Goal: Find specific page/section: Find specific page/section

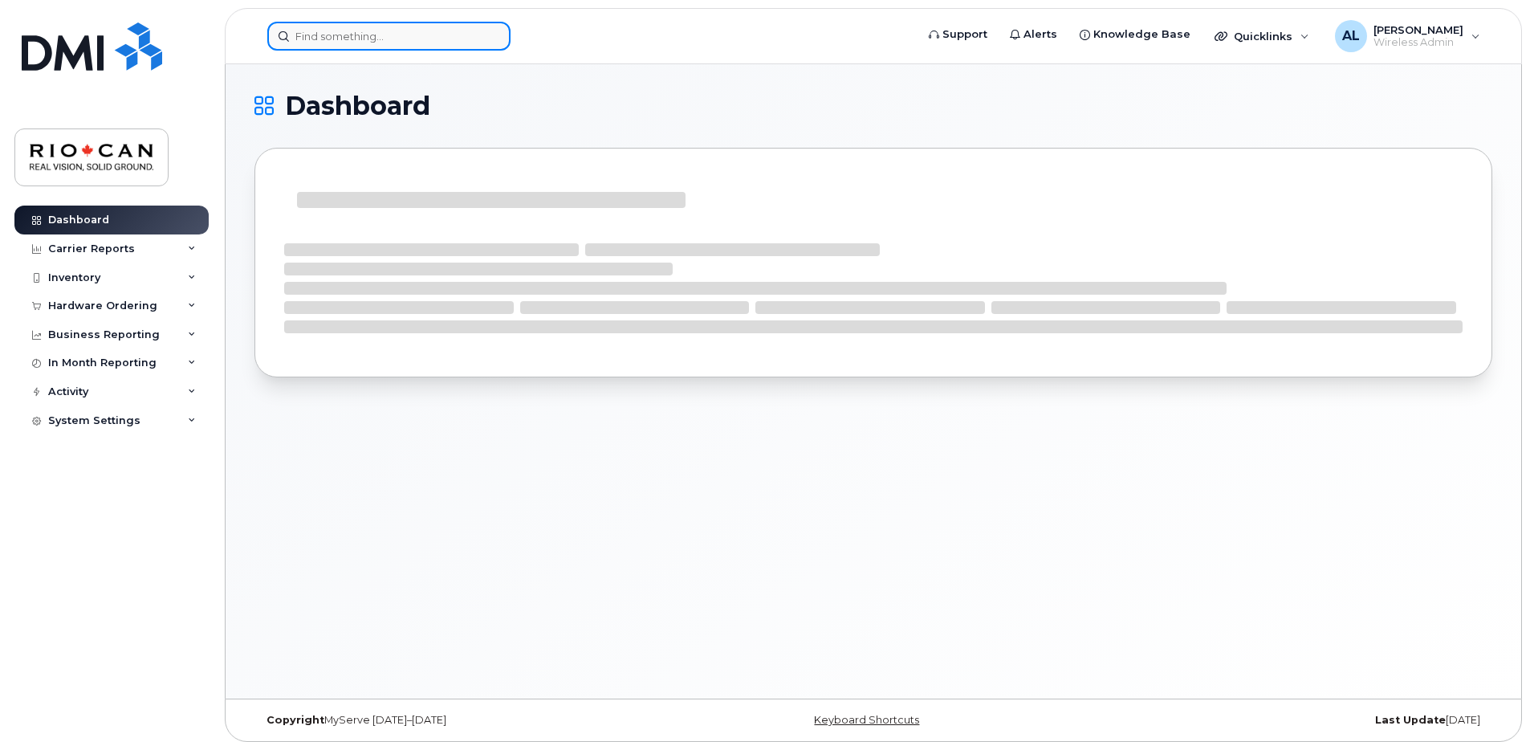
click at [403, 27] on input at bounding box center [388, 36] width 243 height 29
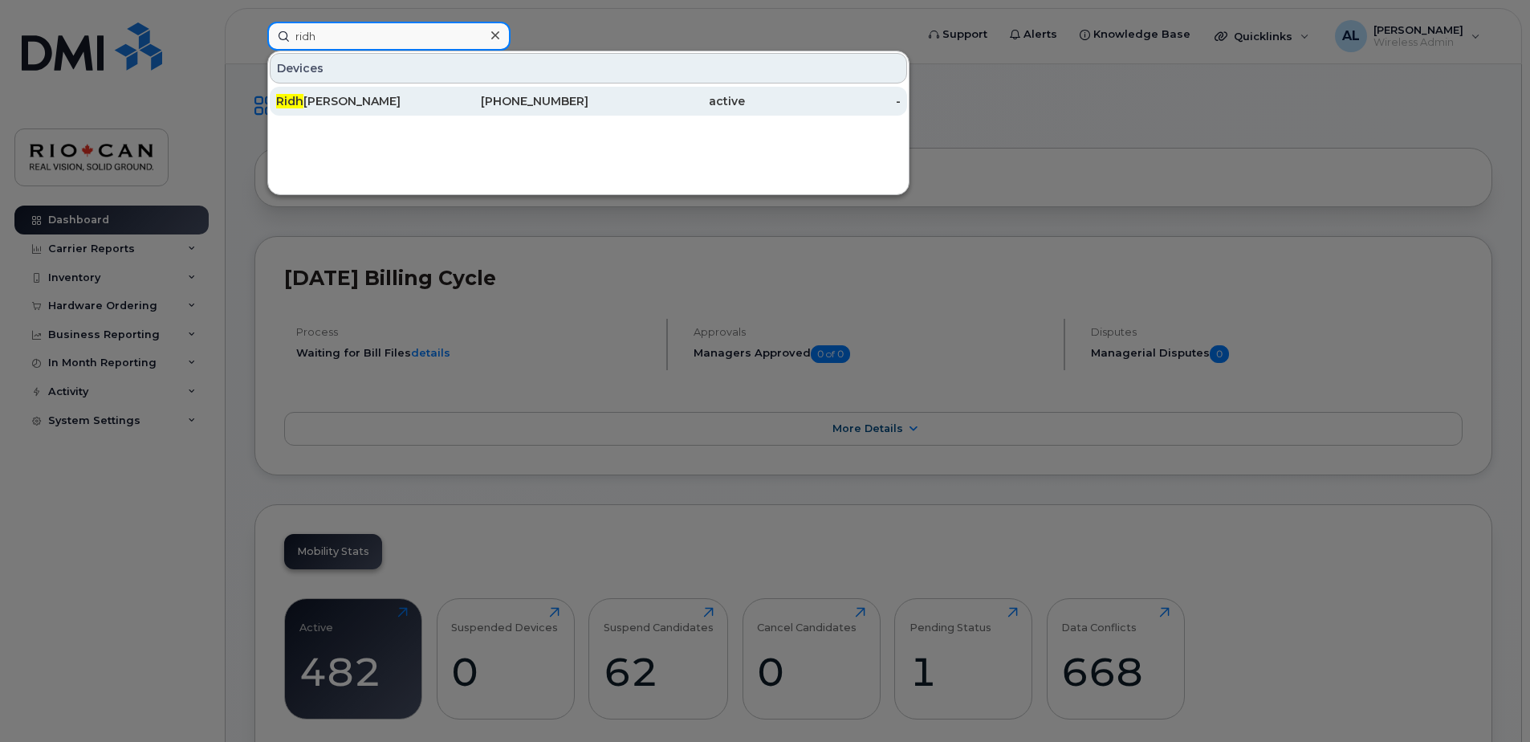
type input "ridh"
click at [427, 100] on div "Ridh ima Nayyar" at bounding box center [354, 101] width 157 height 16
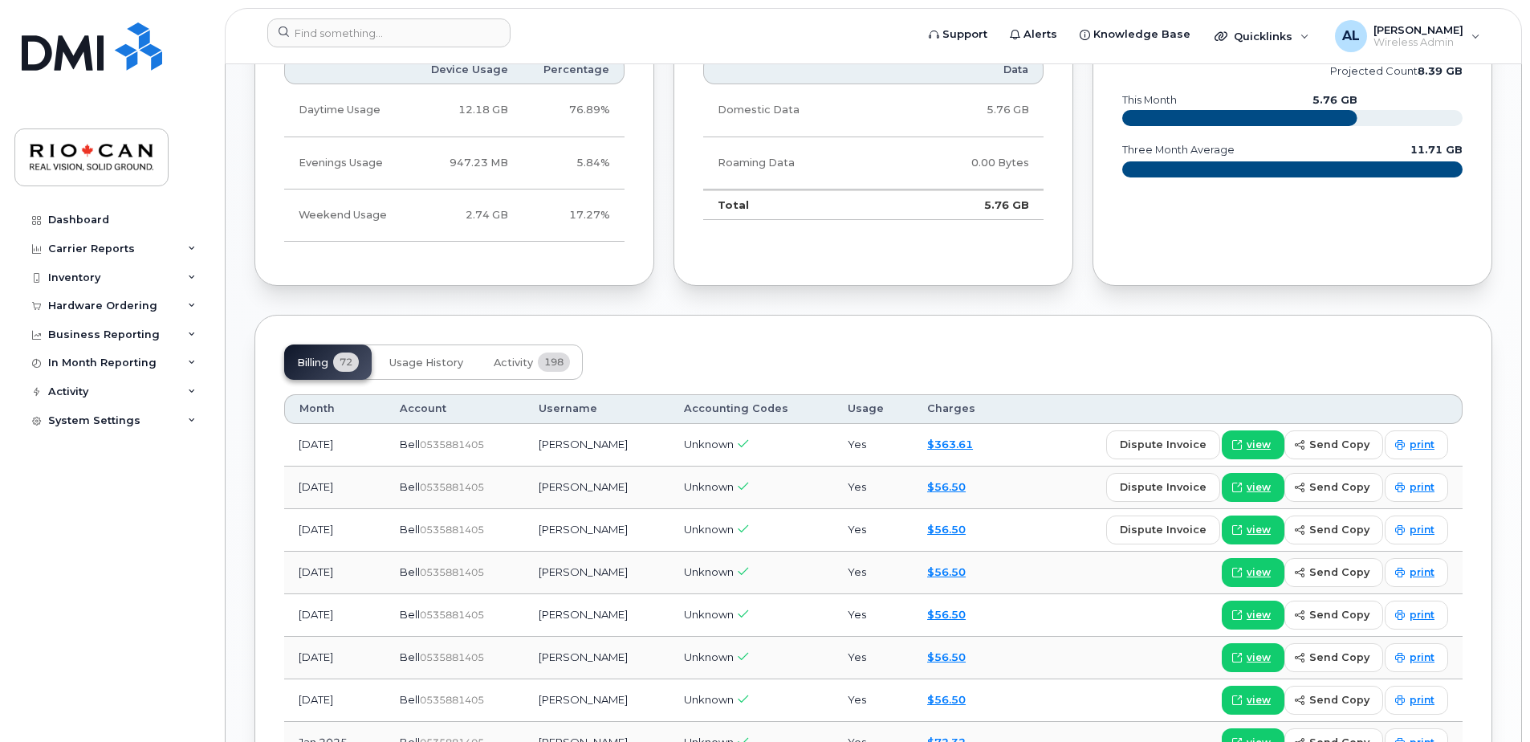
scroll to position [1043, 0]
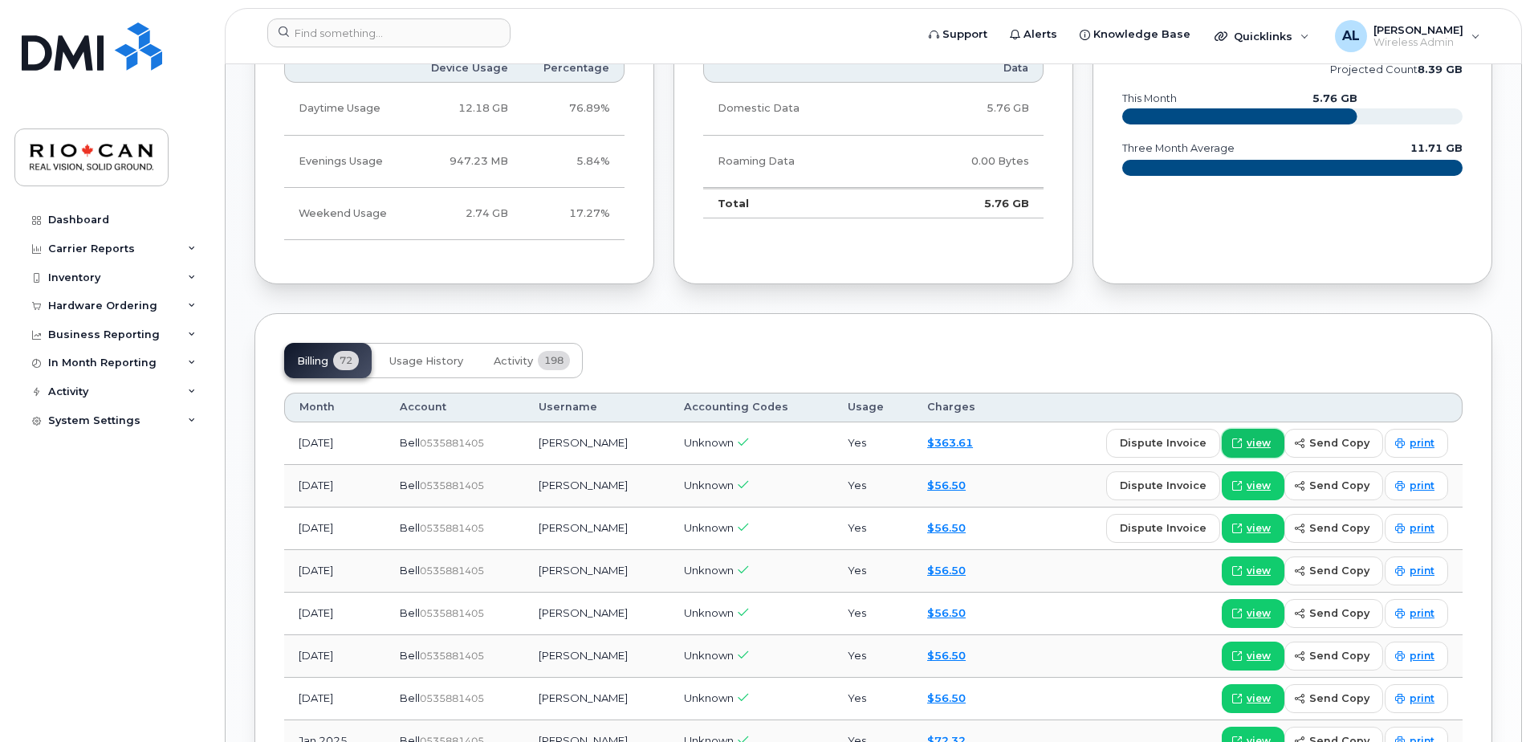
click at [1267, 437] on span "view" at bounding box center [1259, 443] width 24 height 14
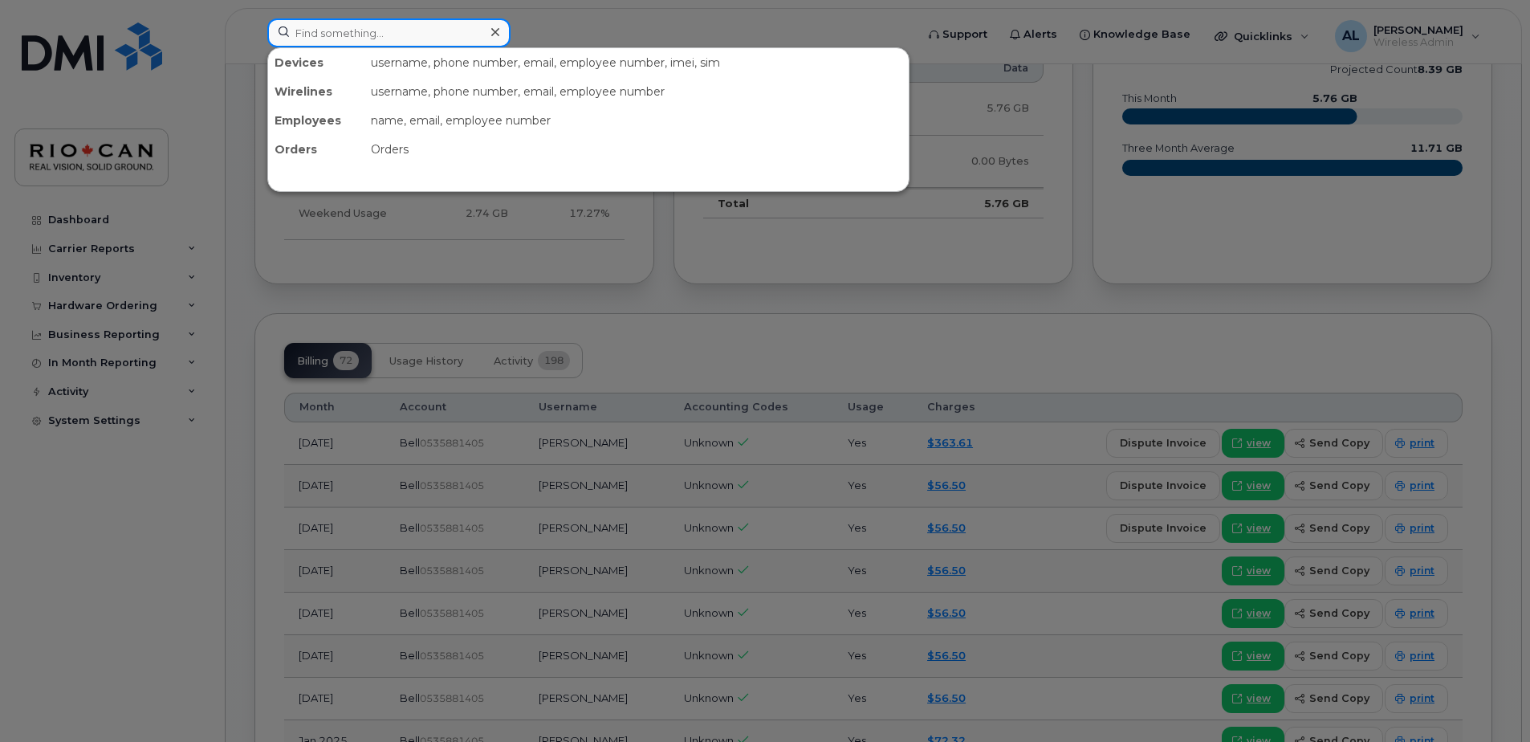
click at [391, 26] on input at bounding box center [388, 32] width 243 height 29
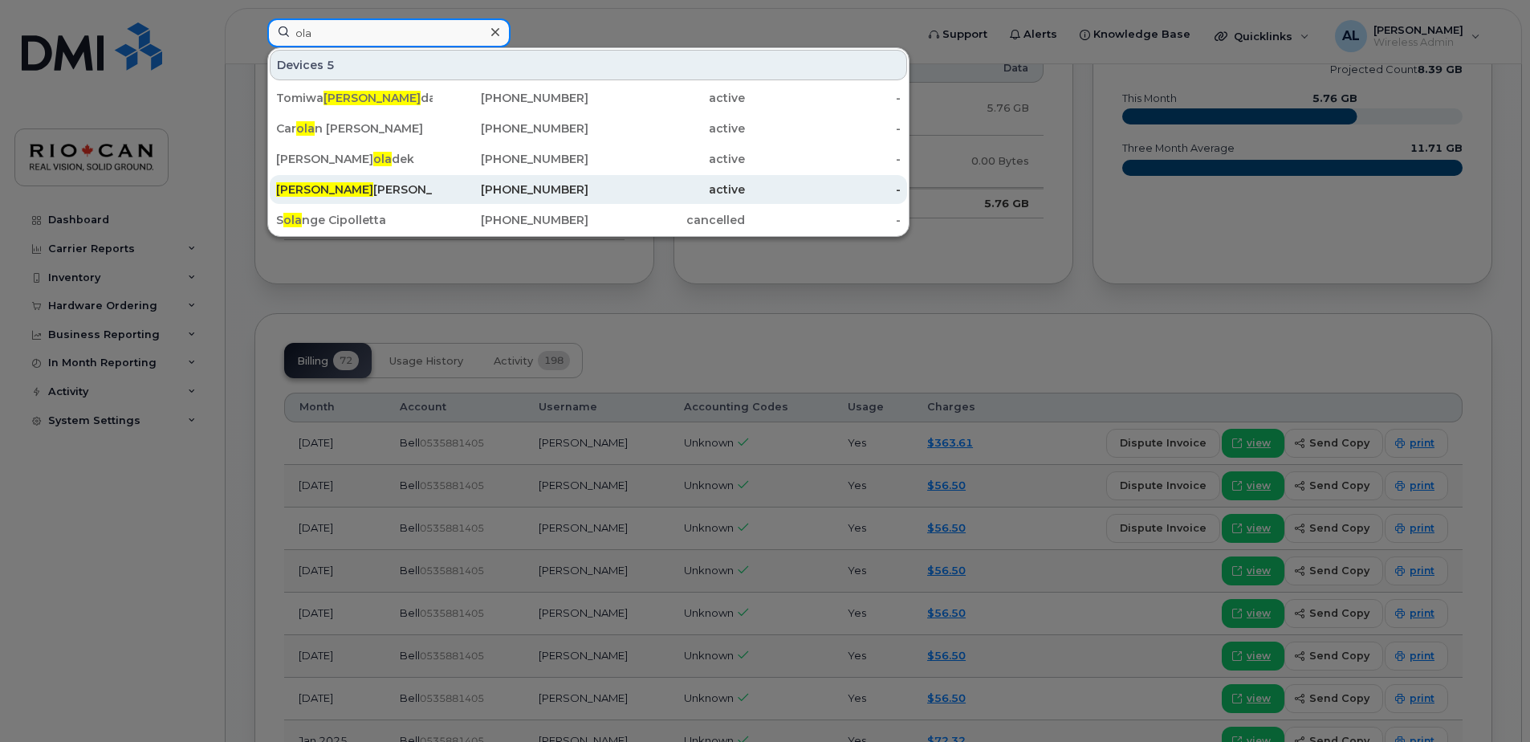
type input "ola"
click at [337, 181] on div "Ola Adam" at bounding box center [354, 189] width 157 height 29
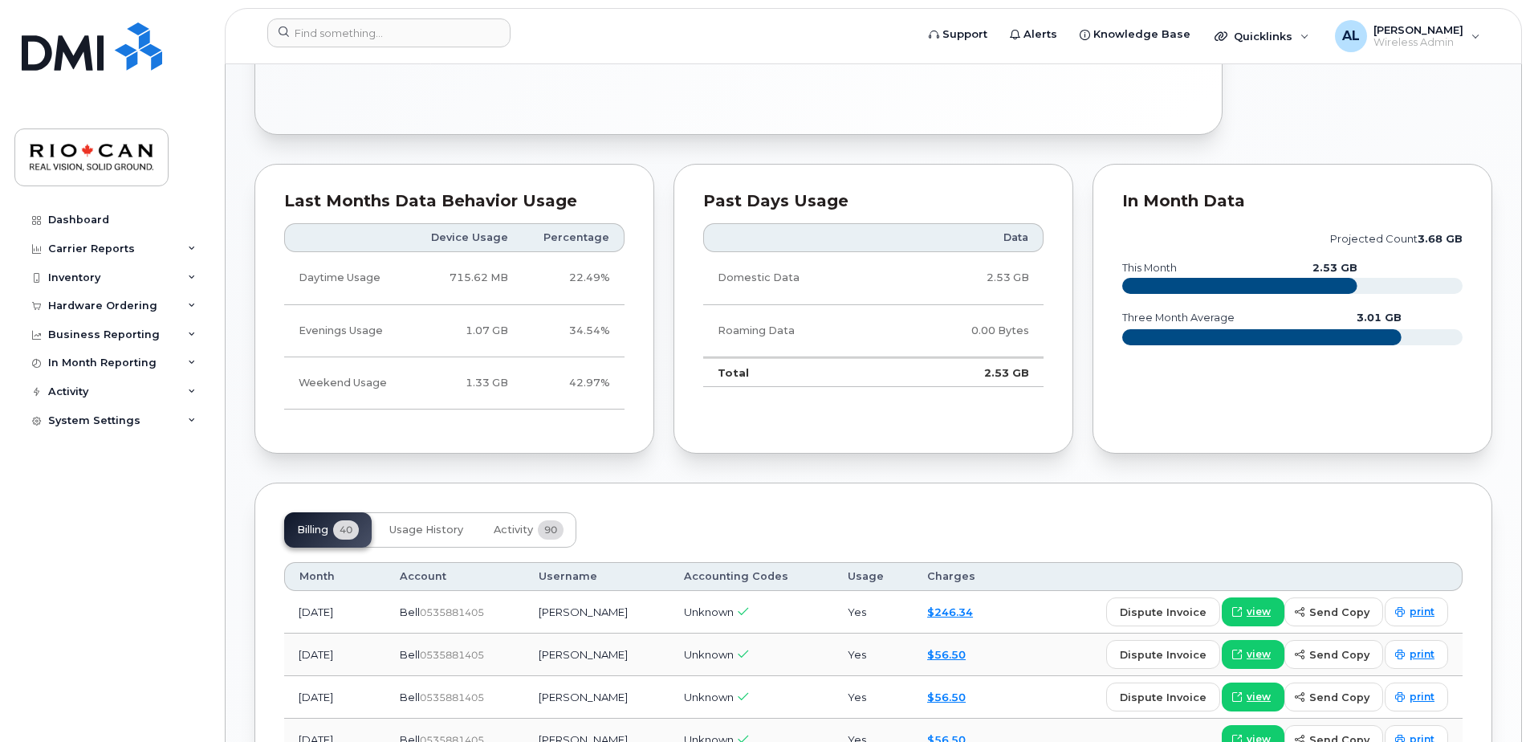
scroll to position [803, 0]
click at [1255, 609] on span "view" at bounding box center [1259, 611] width 24 height 14
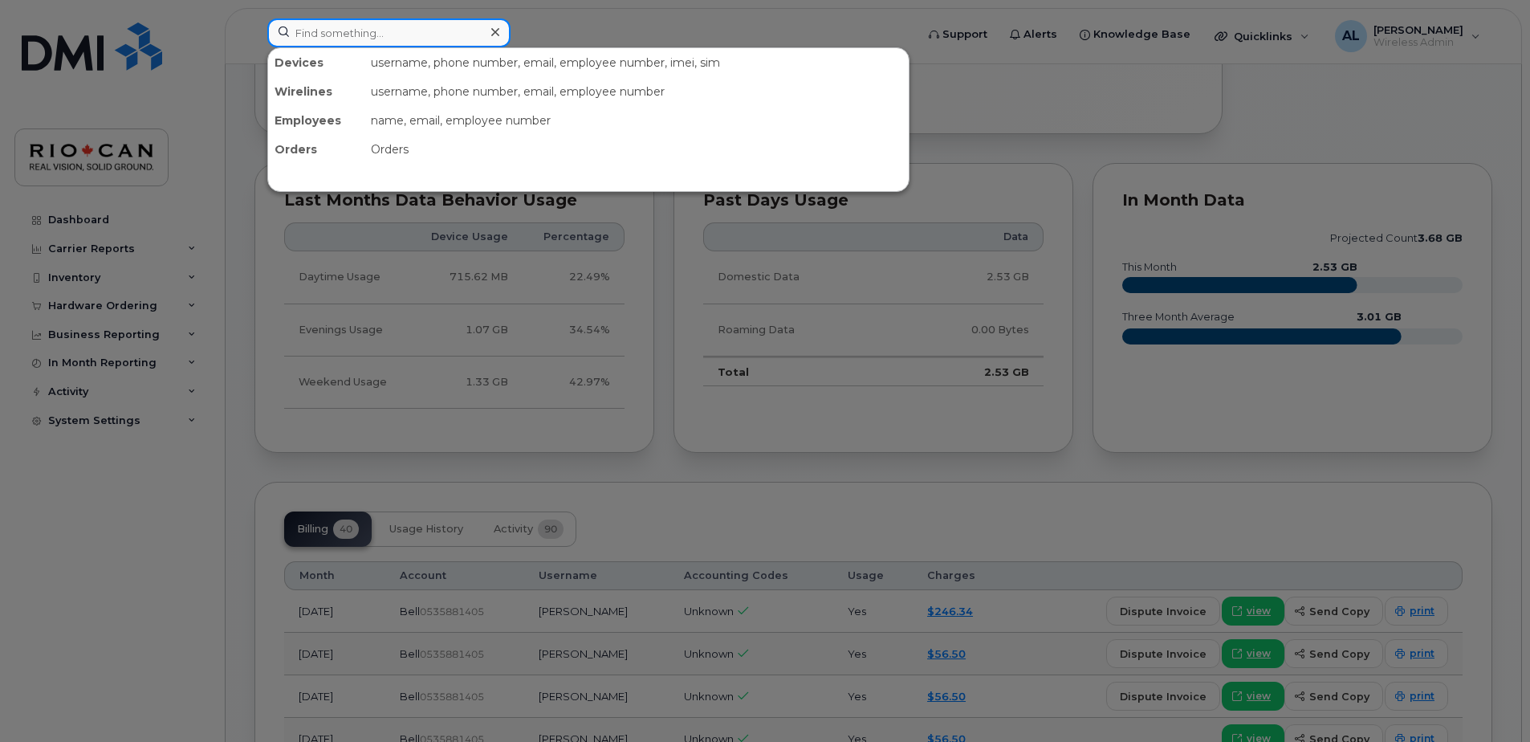
click at [364, 39] on input at bounding box center [388, 32] width 243 height 29
type input "stephen"
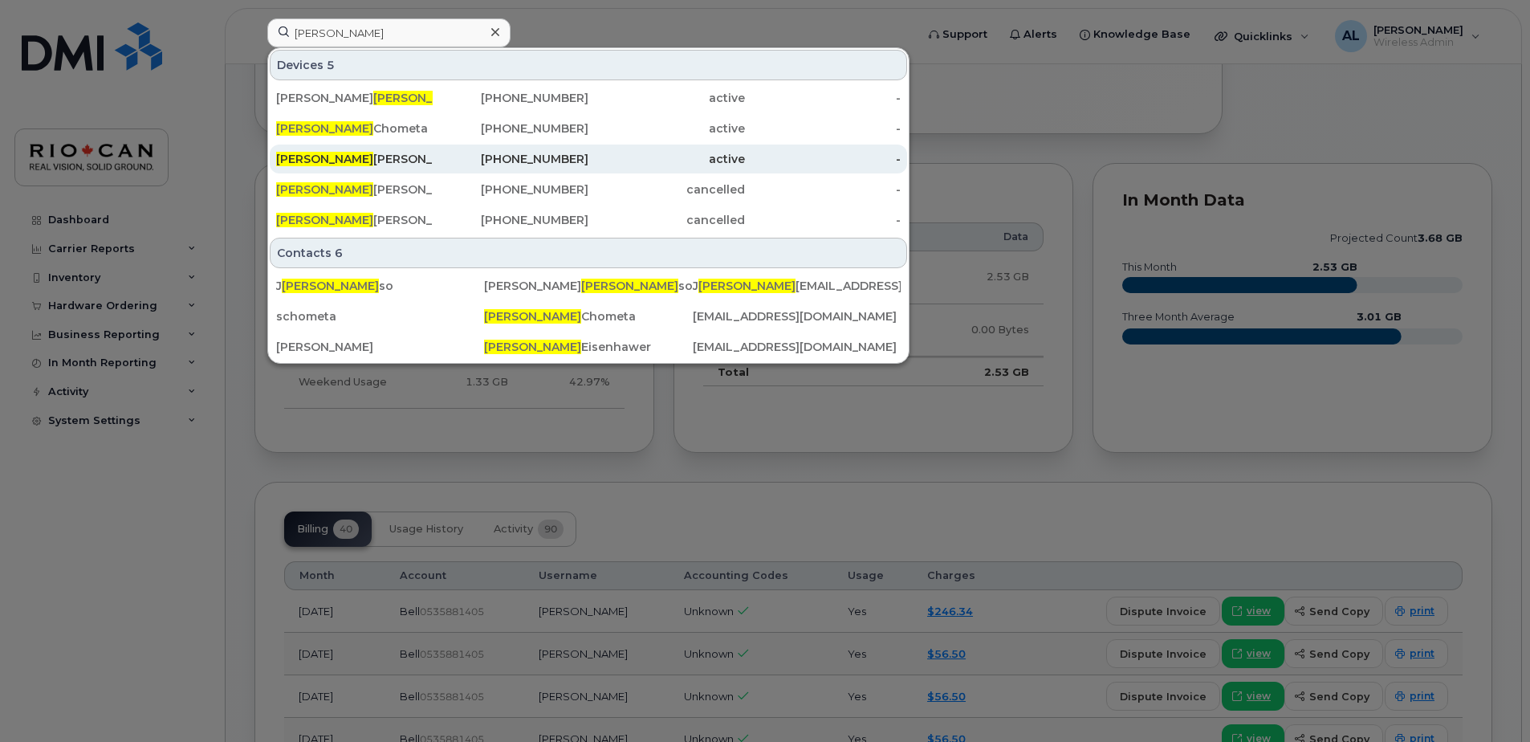
click at [390, 161] on div "Stephen Roberts" at bounding box center [354, 159] width 157 height 16
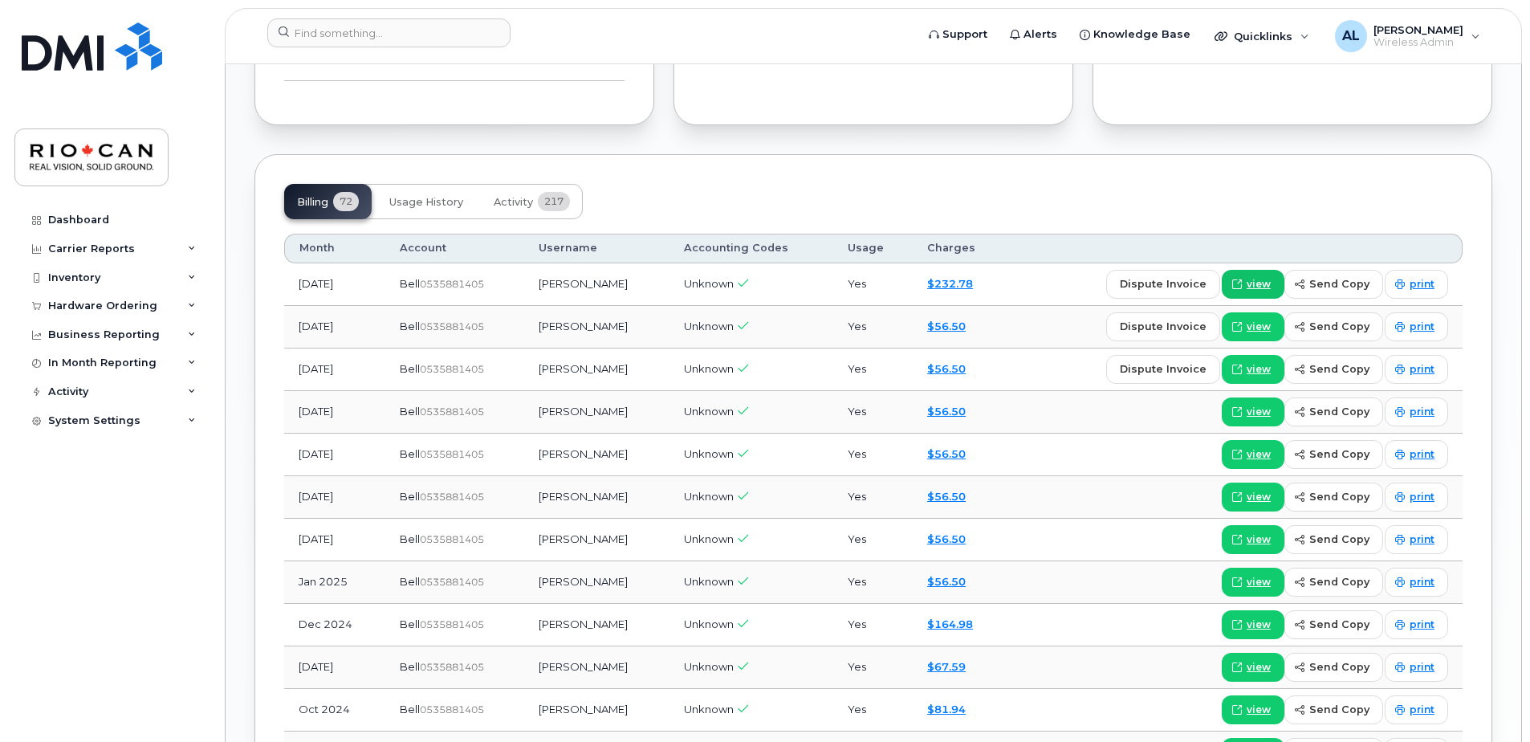
scroll to position [1203, 0]
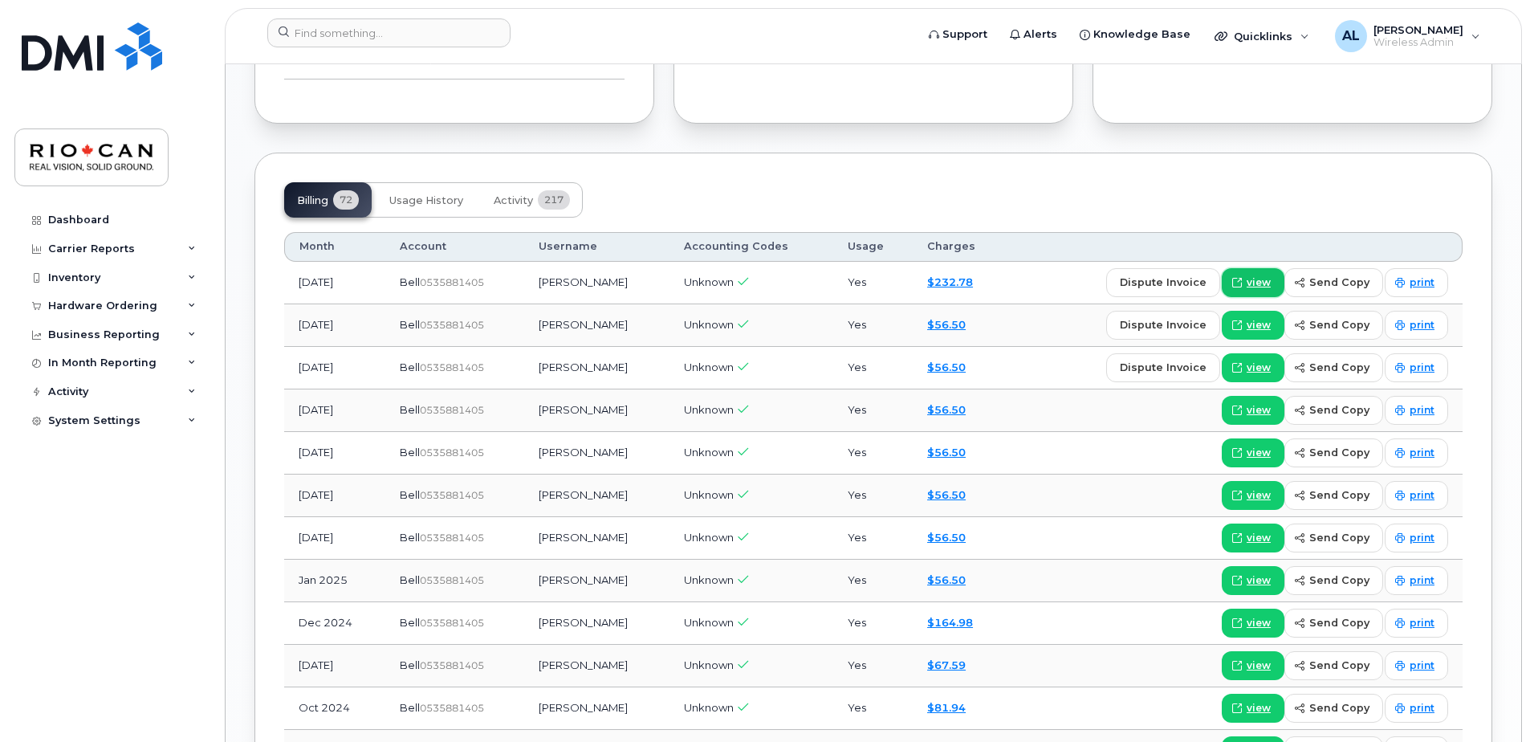
click at [1255, 280] on span "view" at bounding box center [1259, 282] width 24 height 14
click at [352, 26] on input at bounding box center [388, 32] width 243 height 29
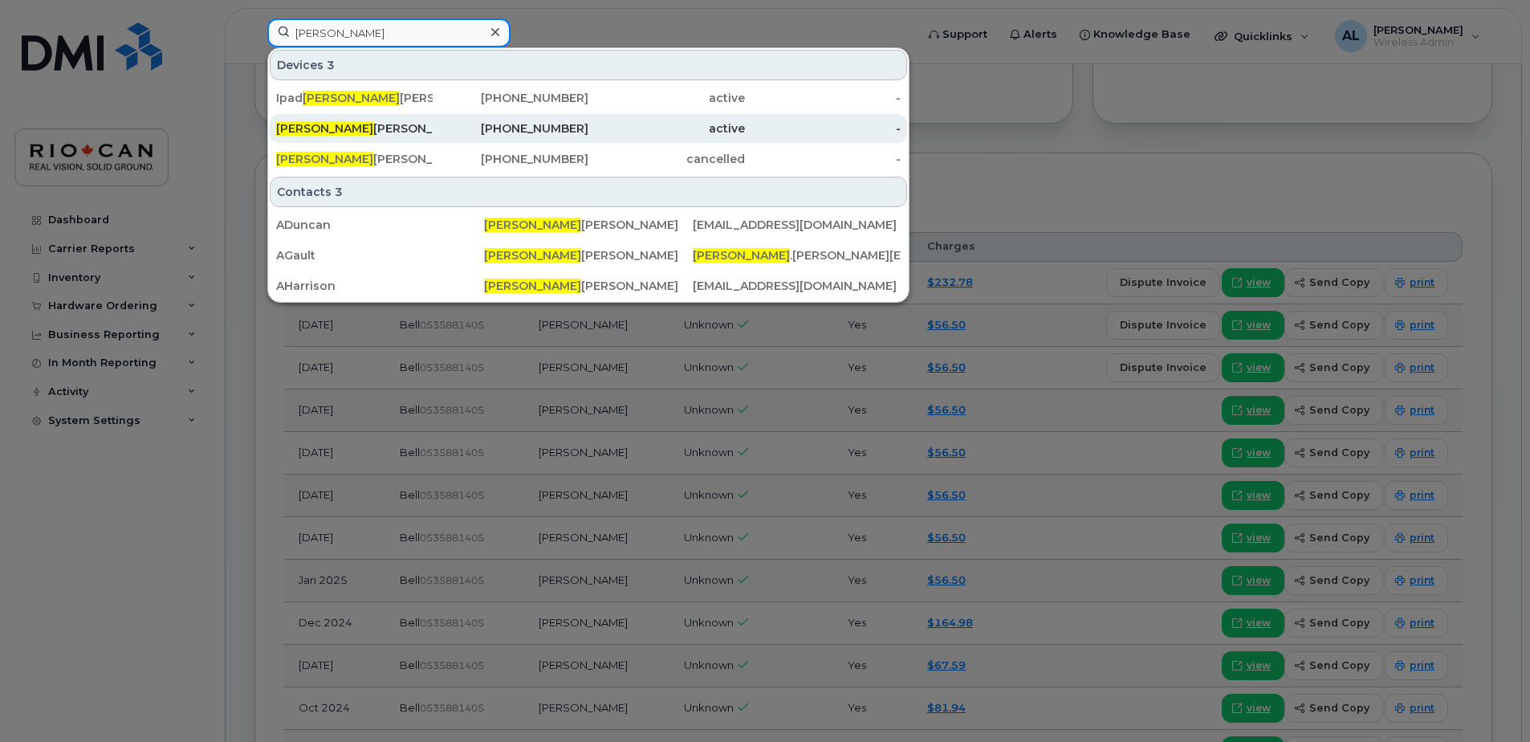
type input "andrew"
click at [397, 131] on div "Andrew Duncan" at bounding box center [354, 128] width 157 height 16
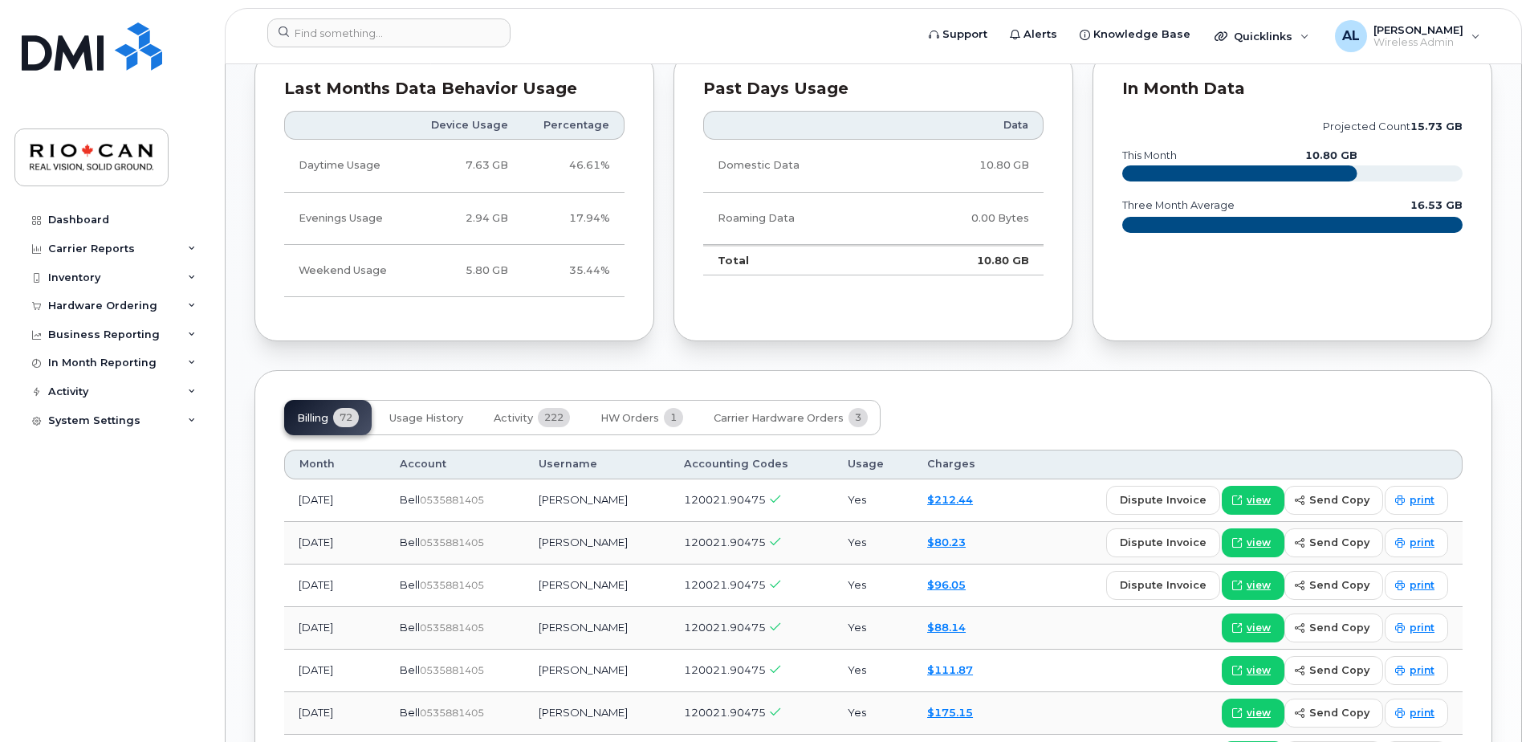
scroll to position [1123, 0]
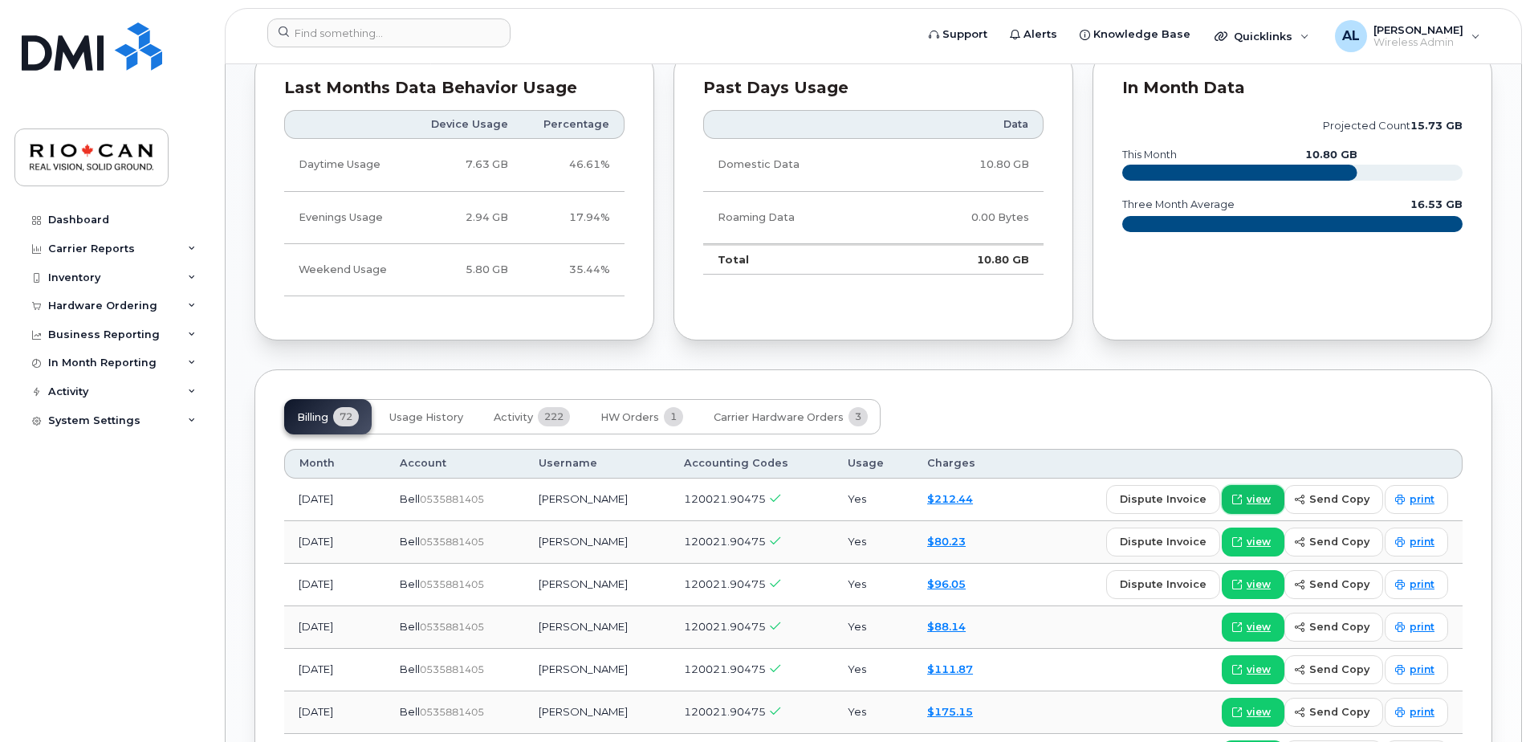
click at [1262, 497] on span "view" at bounding box center [1259, 499] width 24 height 14
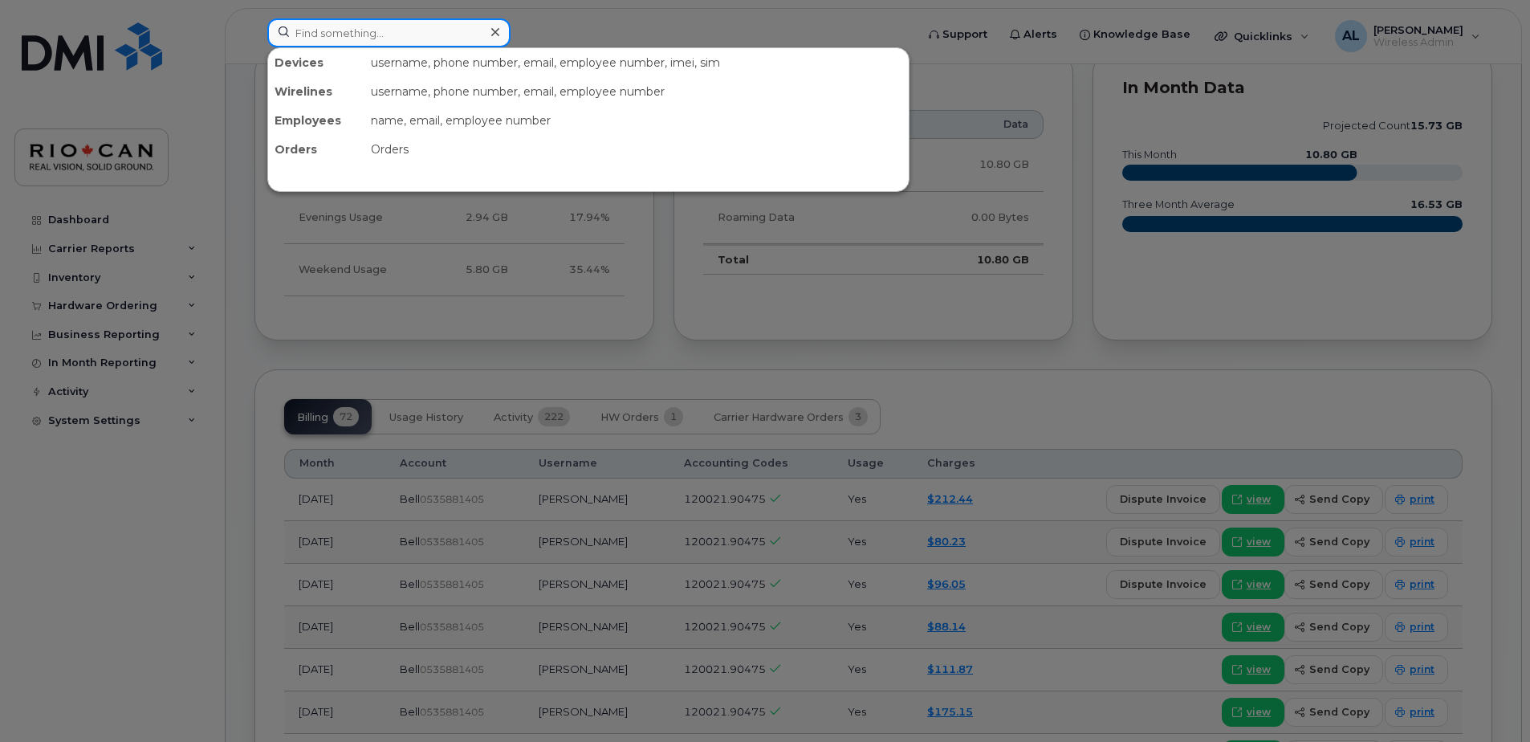
click at [349, 24] on input at bounding box center [388, 32] width 243 height 29
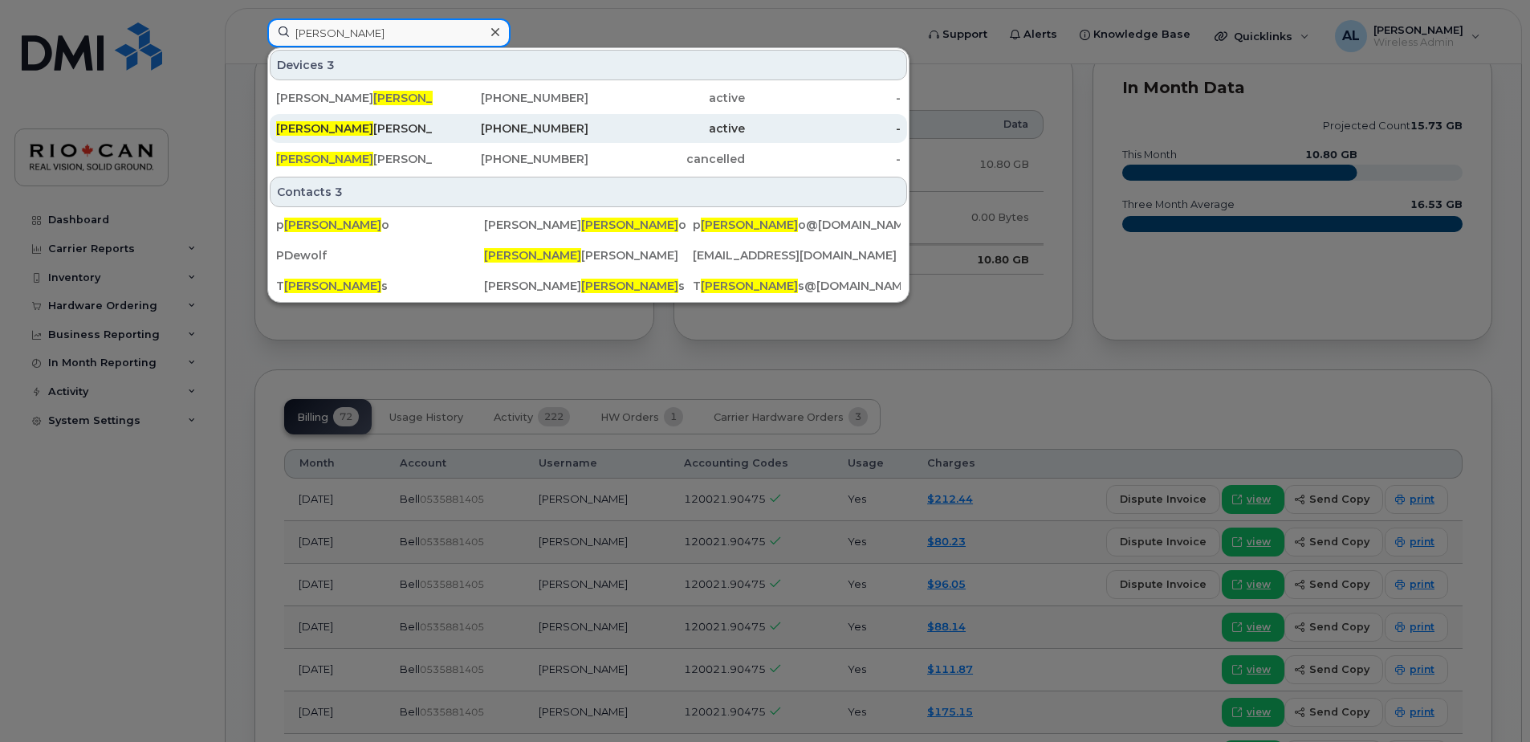
type input "phillip"
click at [413, 125] on div "Phillip DeWolf" at bounding box center [354, 128] width 157 height 16
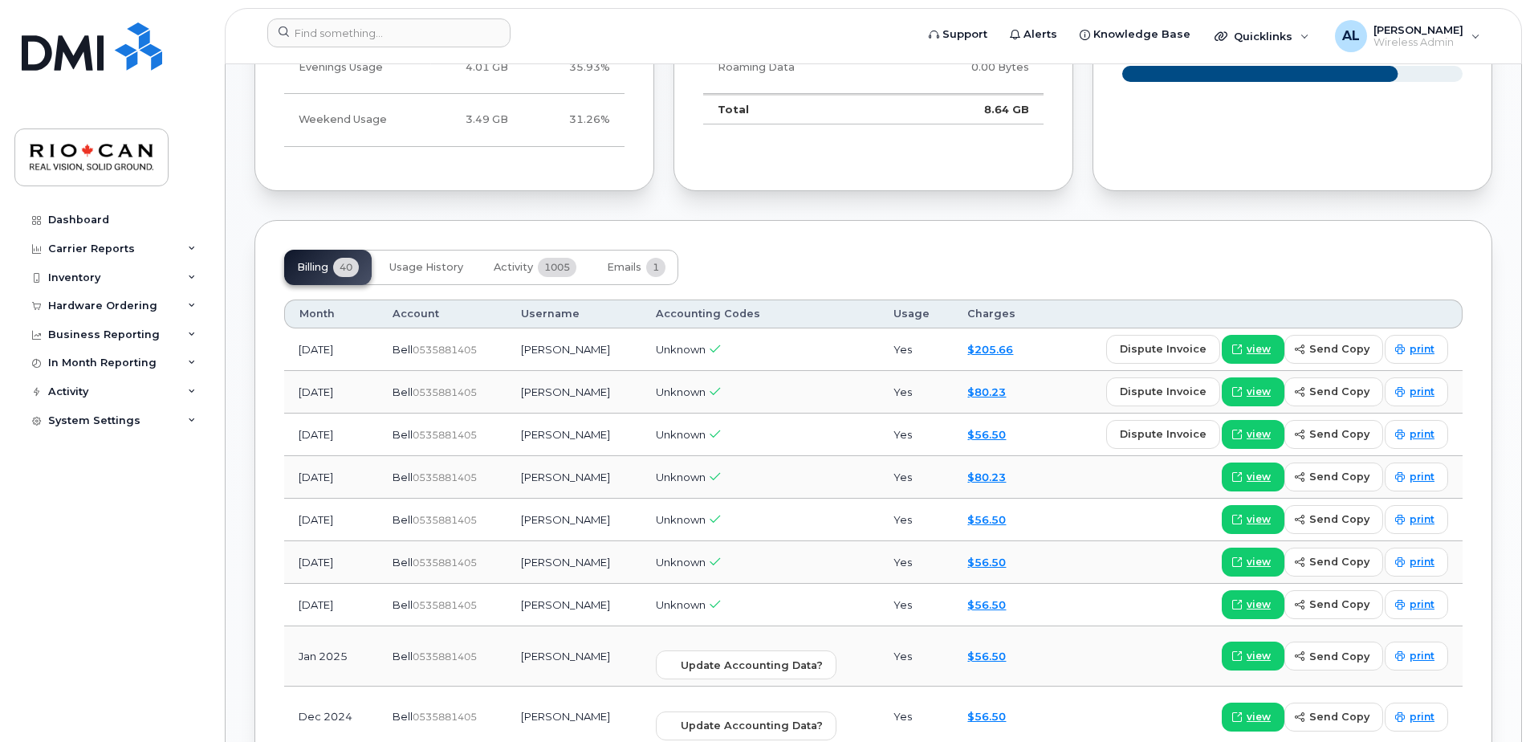
scroll to position [1153, 0]
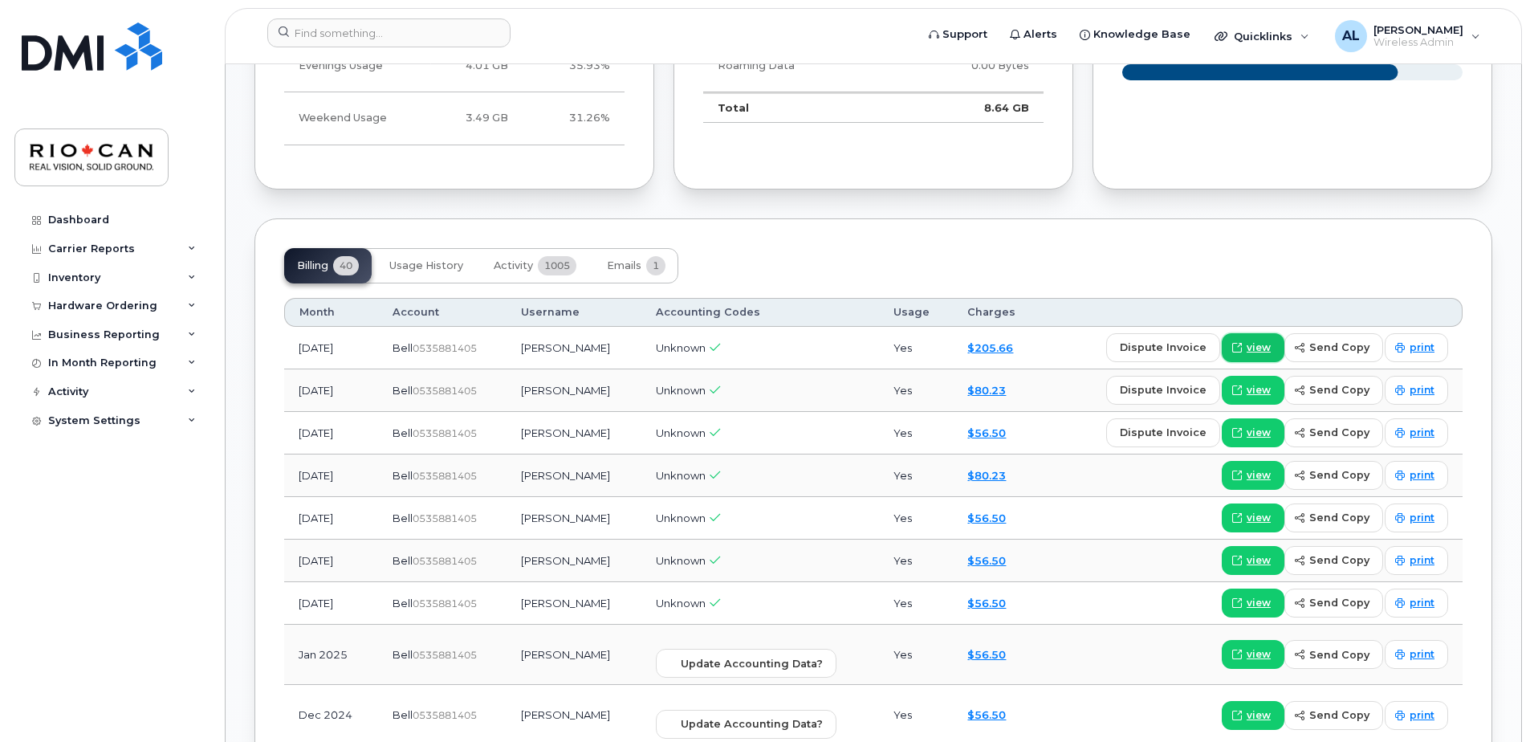
click at [1242, 345] on icon at bounding box center [1237, 348] width 10 height 10
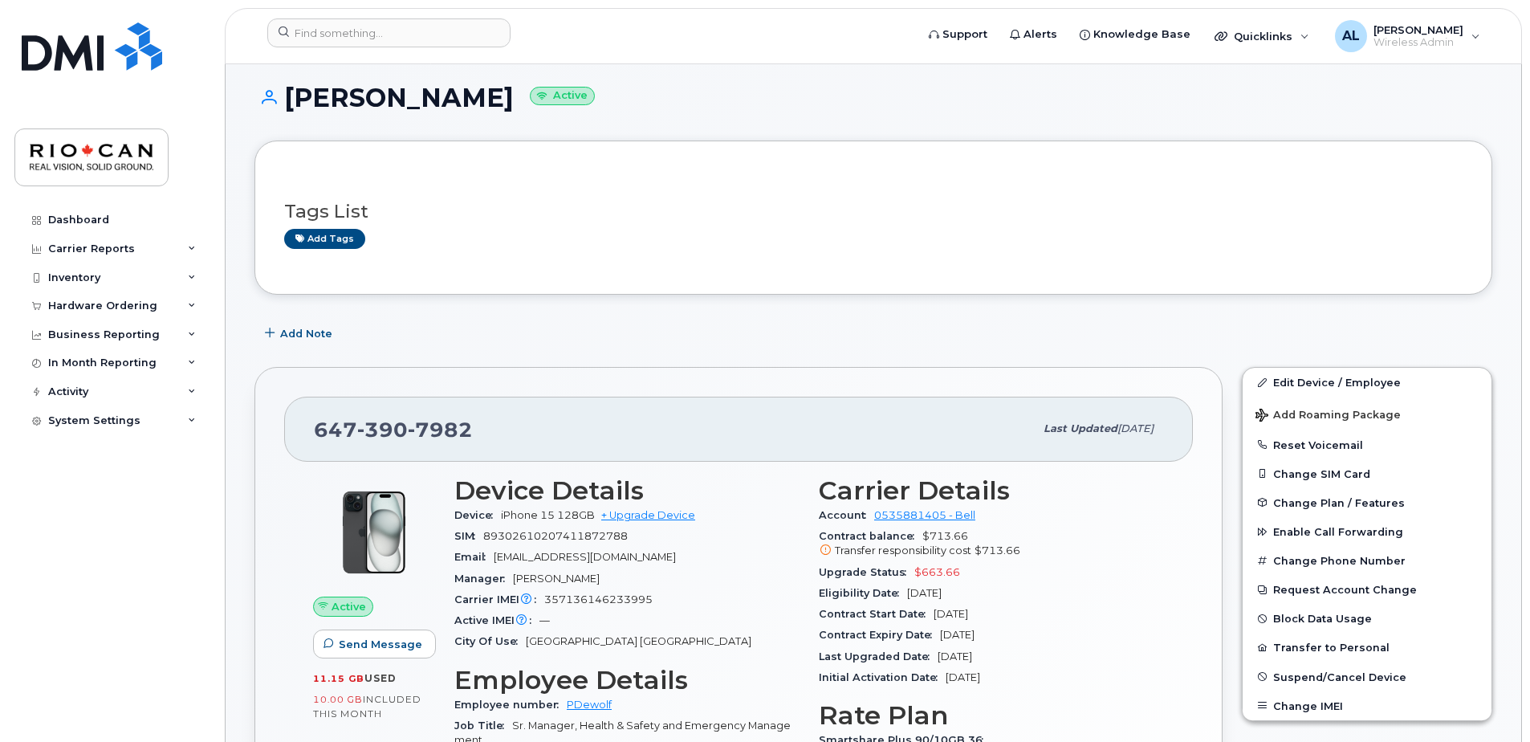
scroll to position [0, 0]
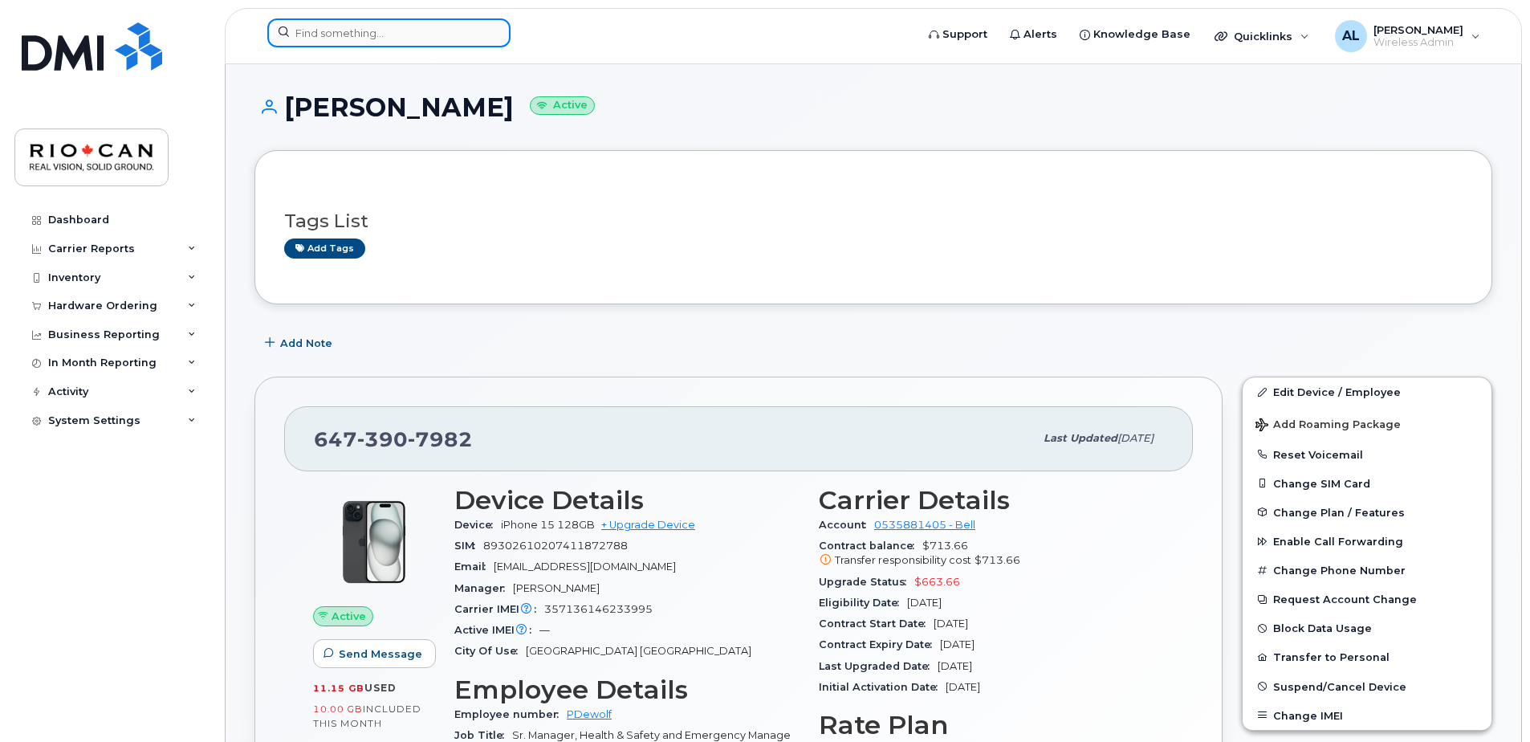
click at [323, 24] on input at bounding box center [388, 32] width 243 height 29
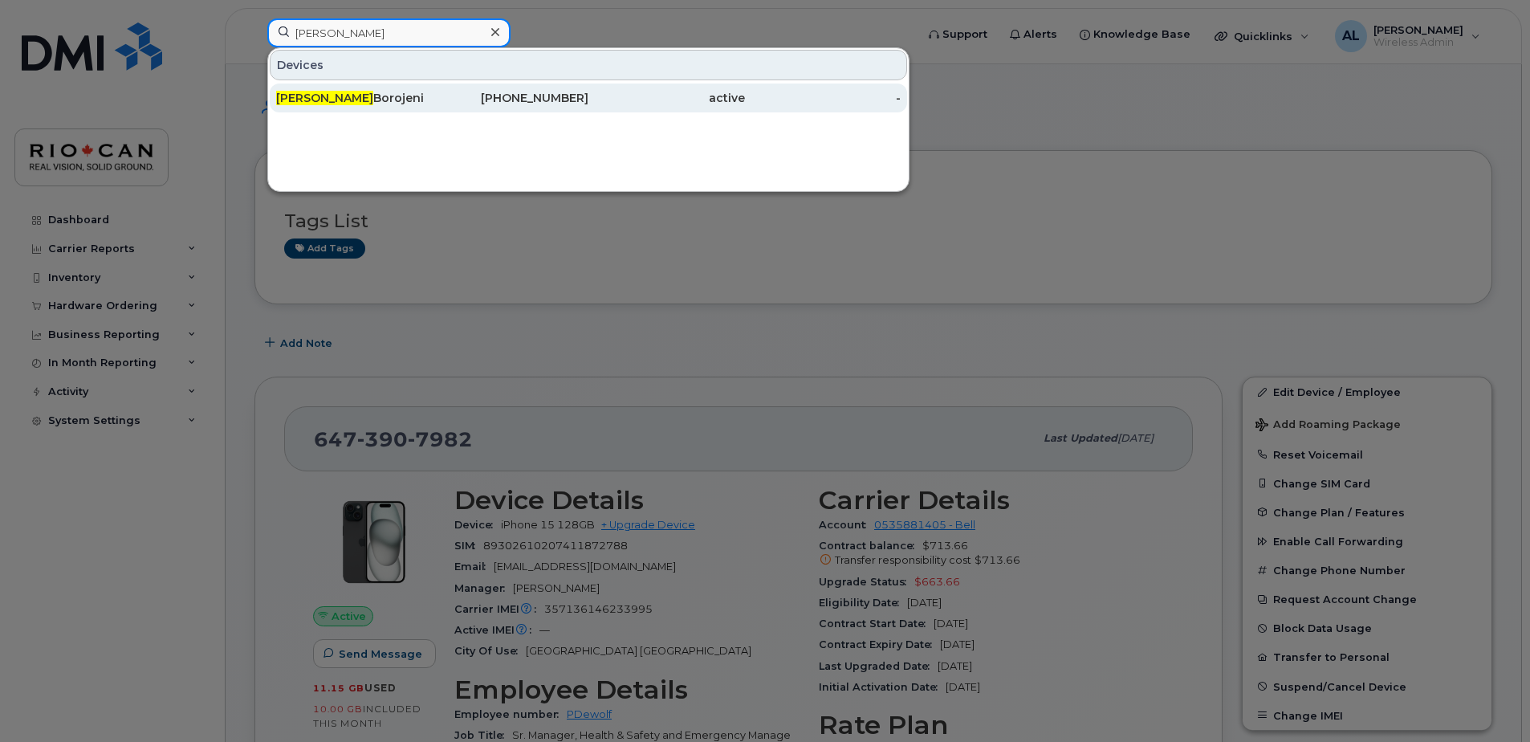
type input "alma"
click at [388, 100] on div "Alma Borojeni" at bounding box center [354, 98] width 157 height 16
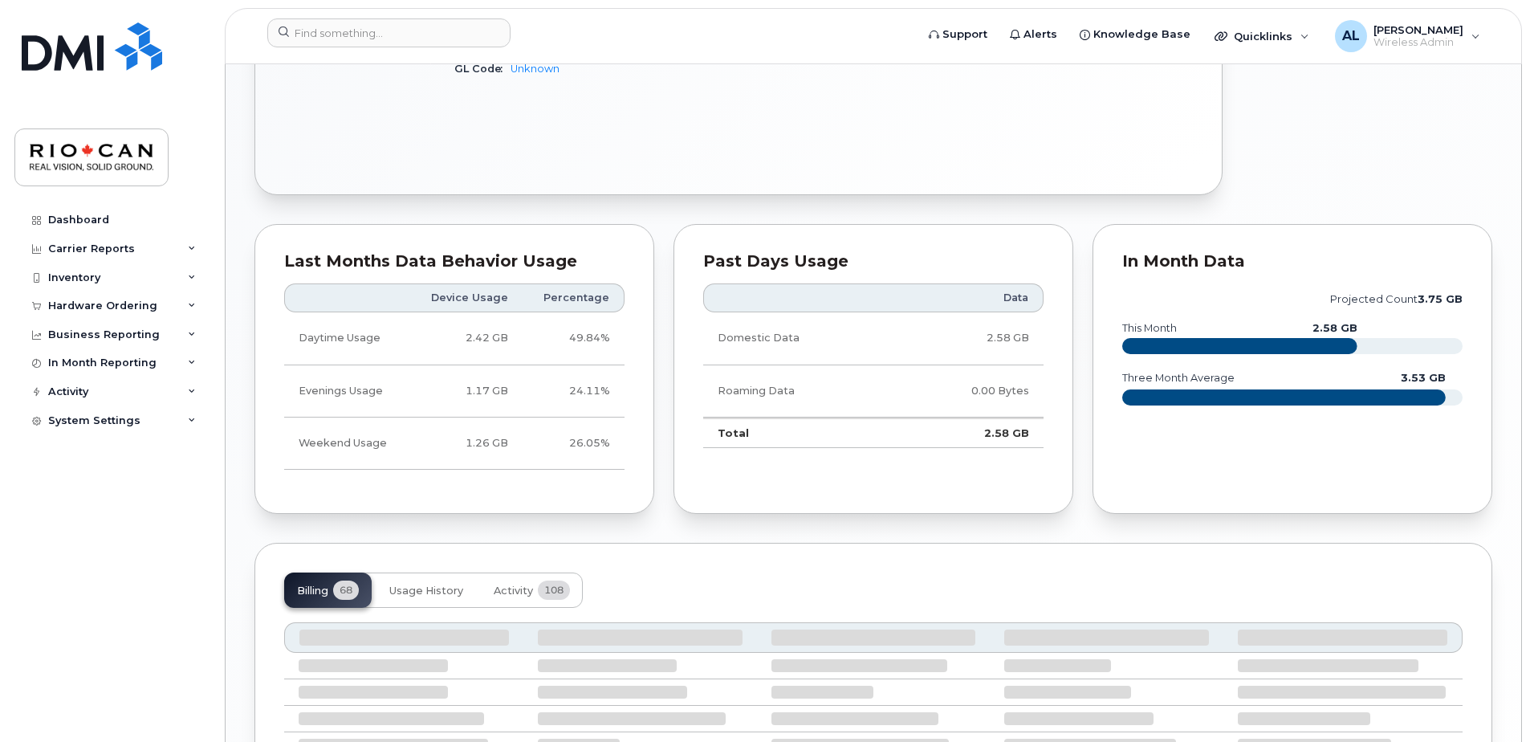
scroll to position [1034, 0]
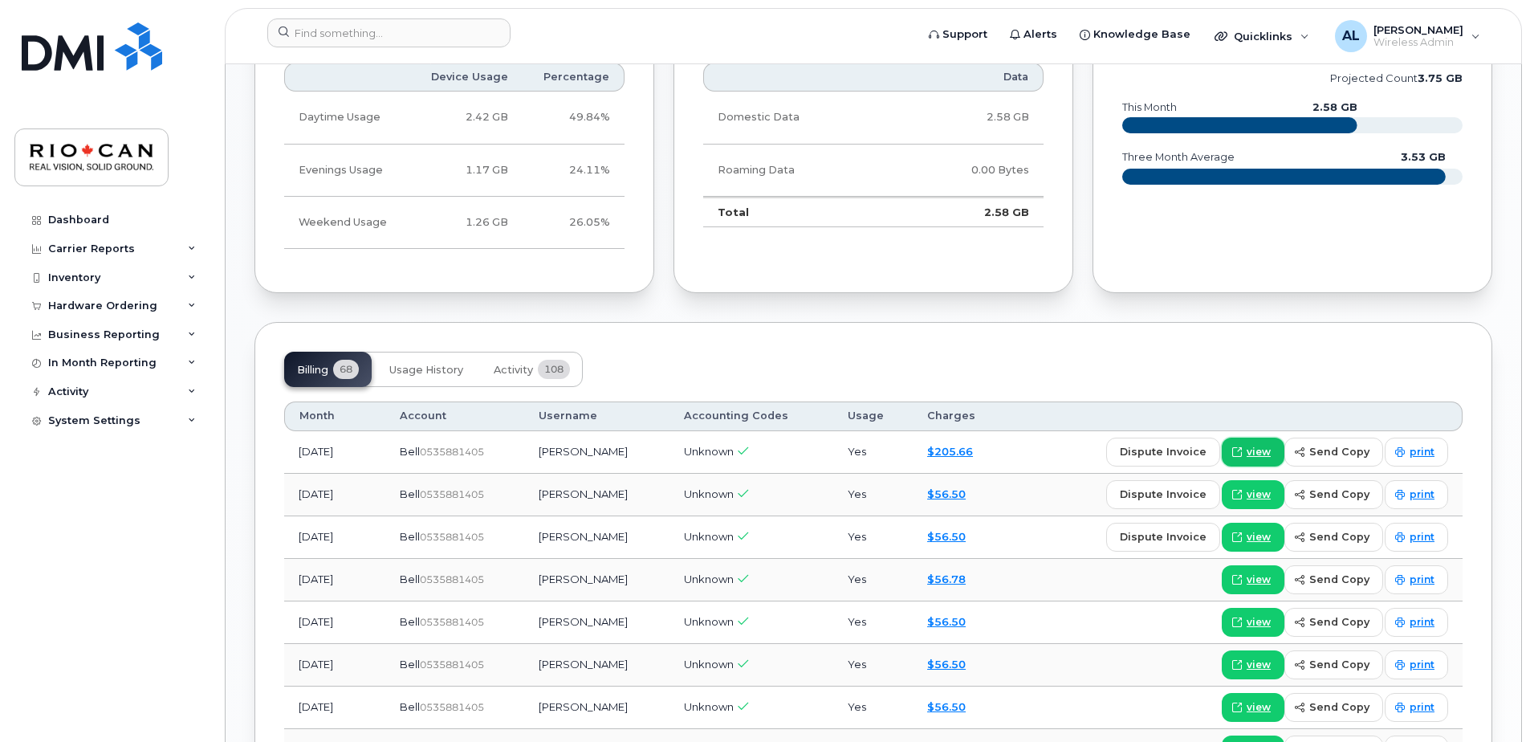
click at [1266, 447] on span "view" at bounding box center [1259, 452] width 24 height 14
click at [380, 33] on input at bounding box center [388, 32] width 243 height 29
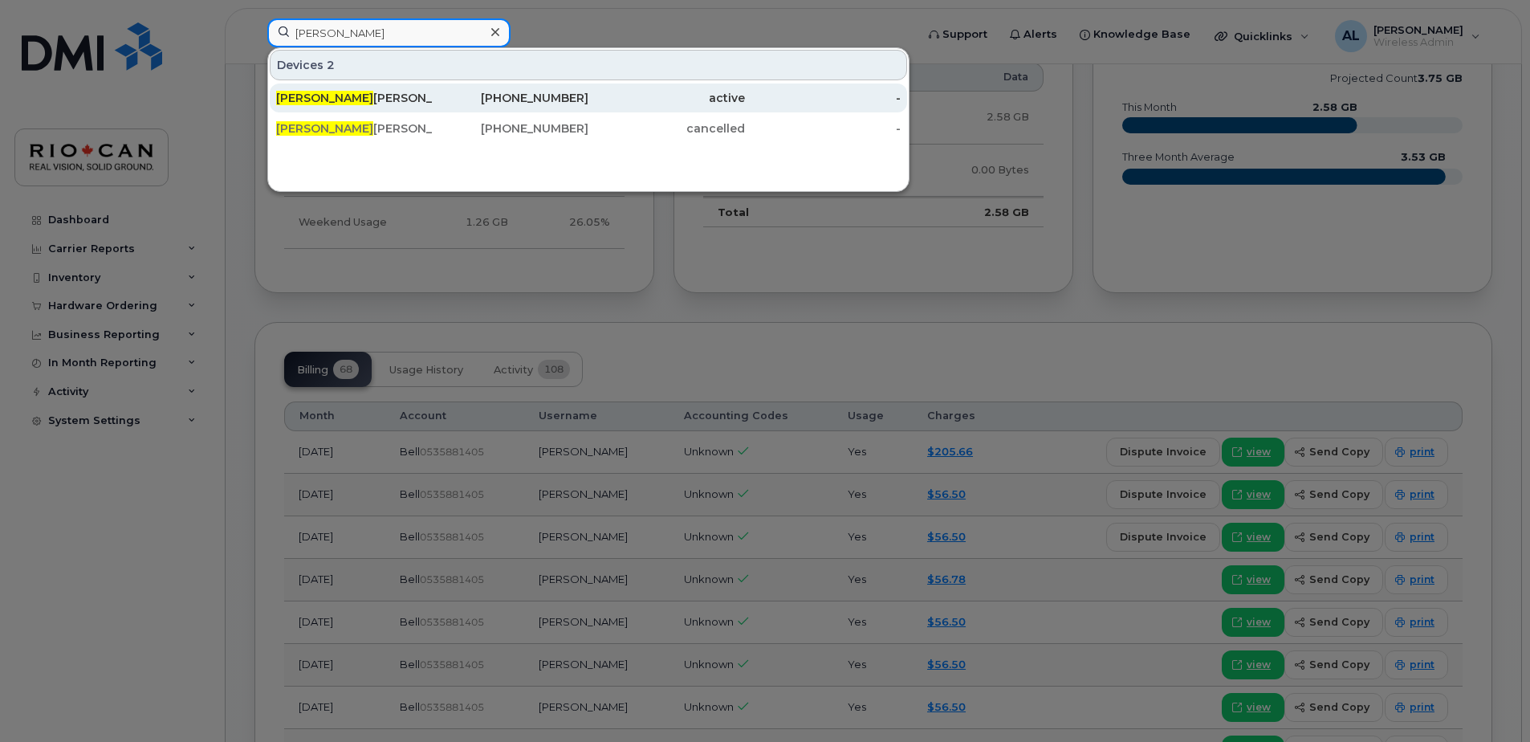
type input "andres"
click at [430, 95] on div "Andres Bonilla Guarnizo" at bounding box center [354, 98] width 157 height 16
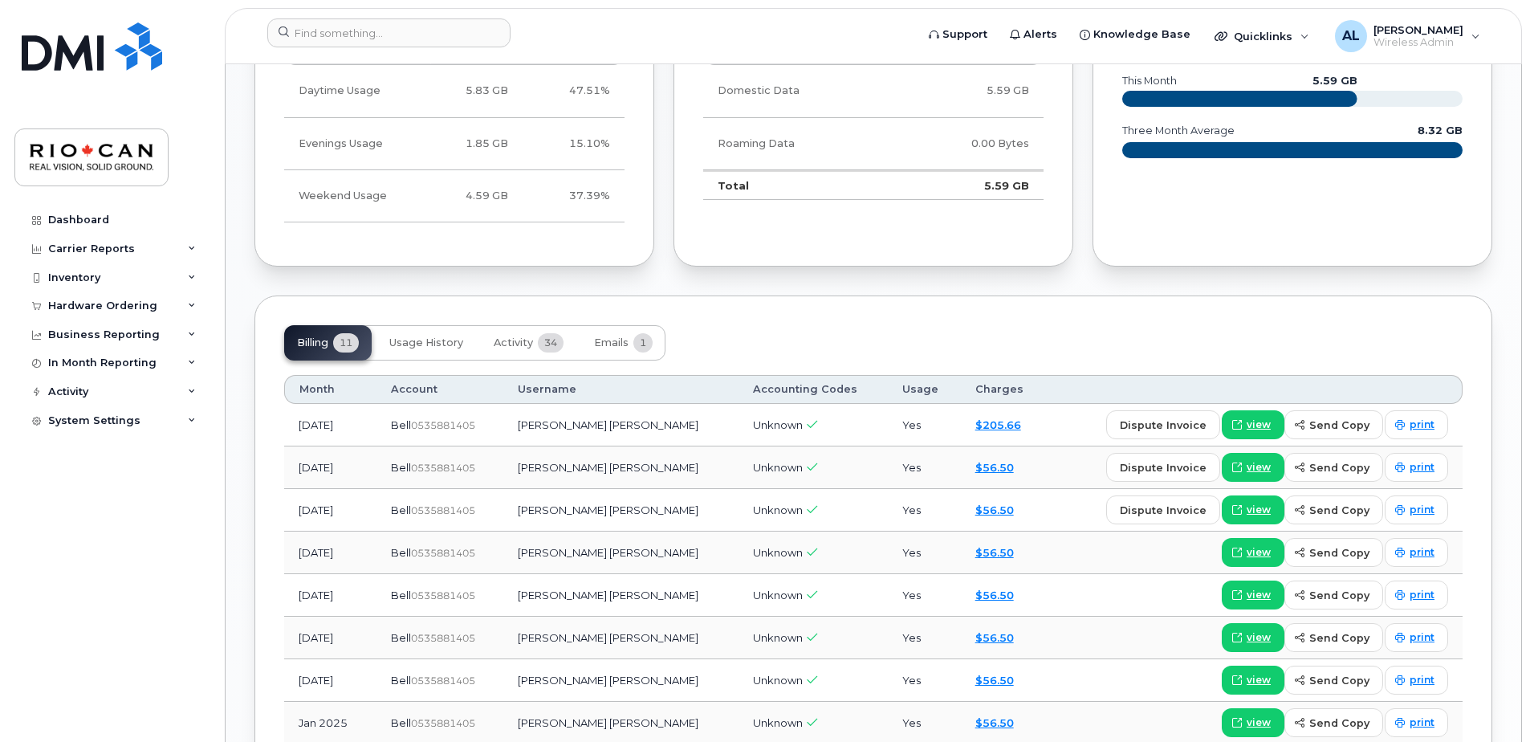
scroll to position [1124, 0]
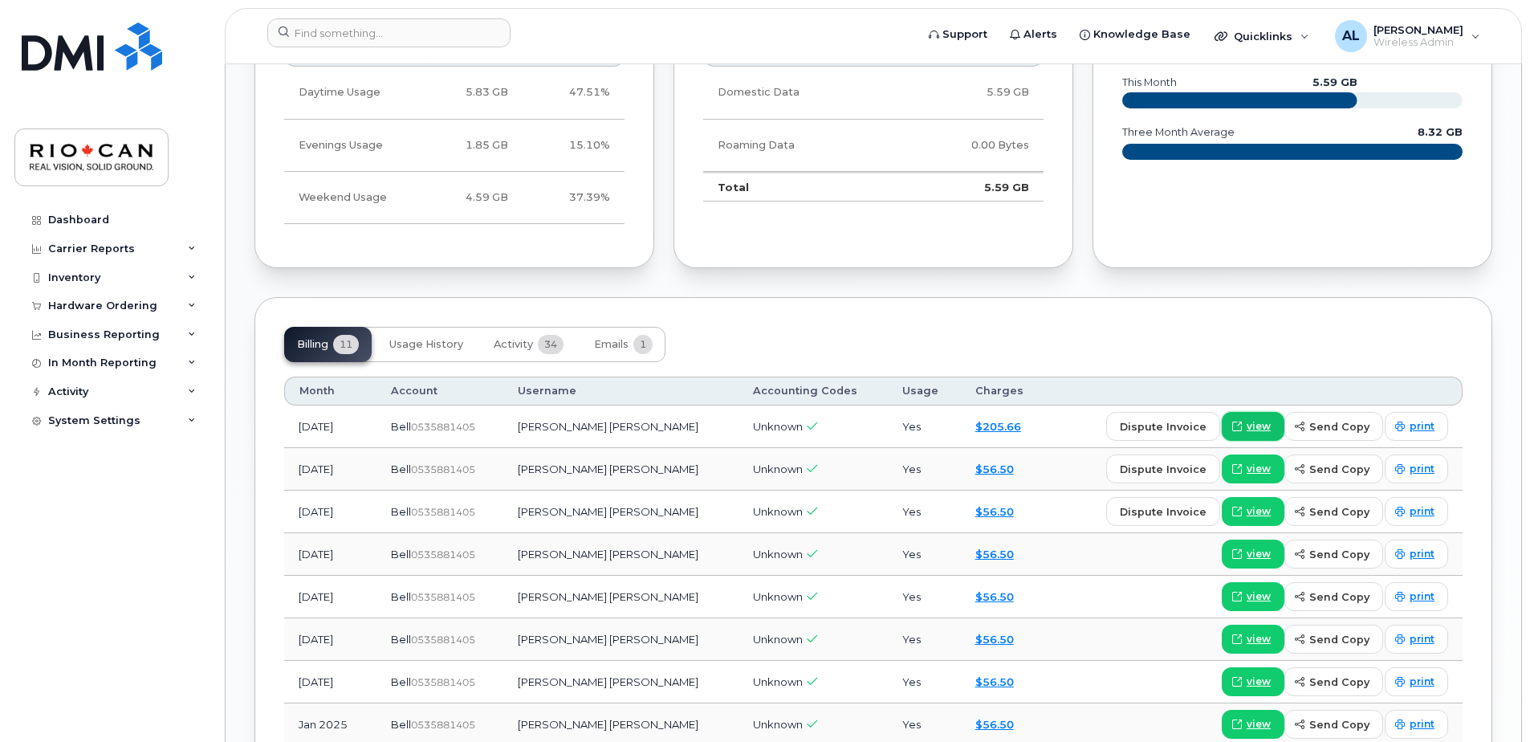
click at [1266, 425] on span "view" at bounding box center [1259, 426] width 24 height 14
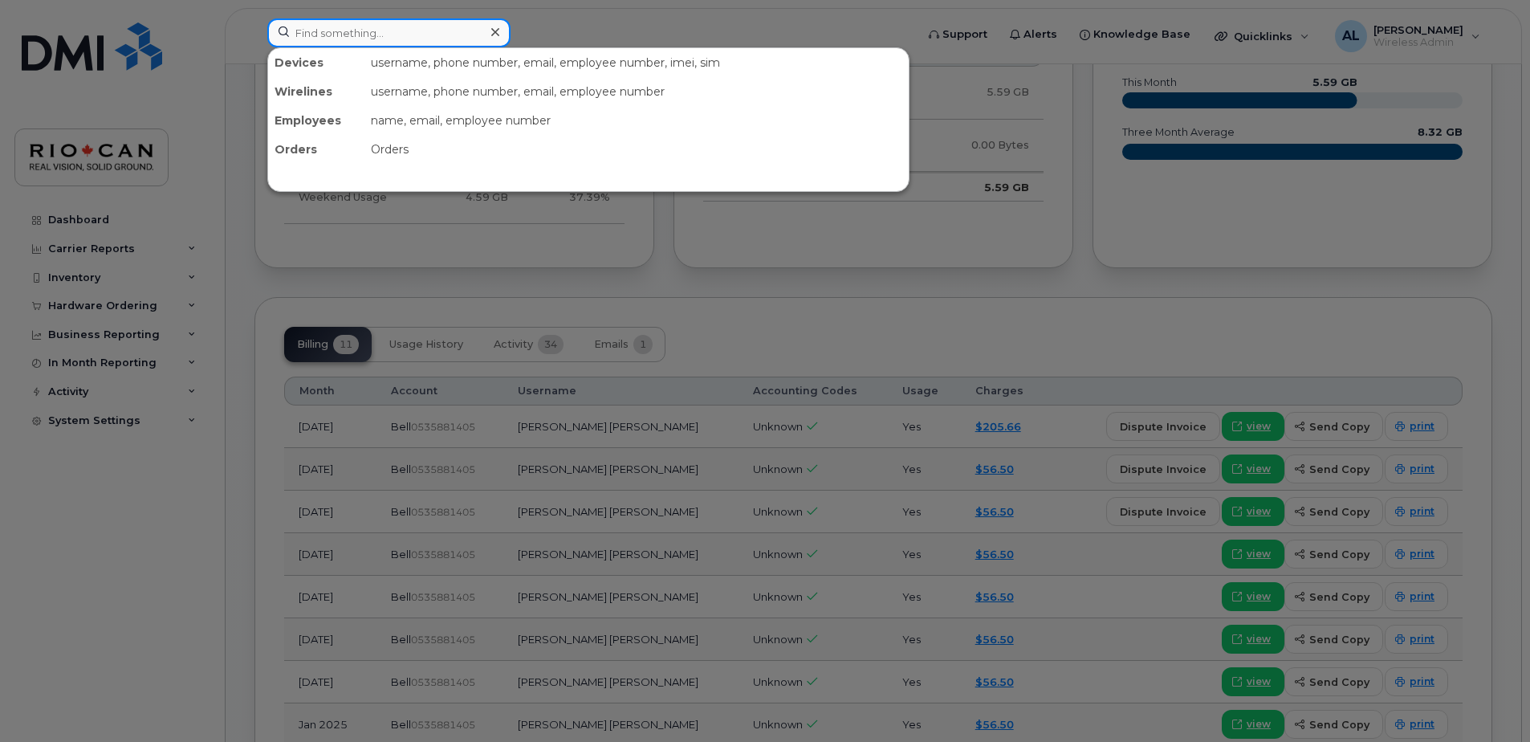
click at [360, 31] on input at bounding box center [388, 32] width 243 height 29
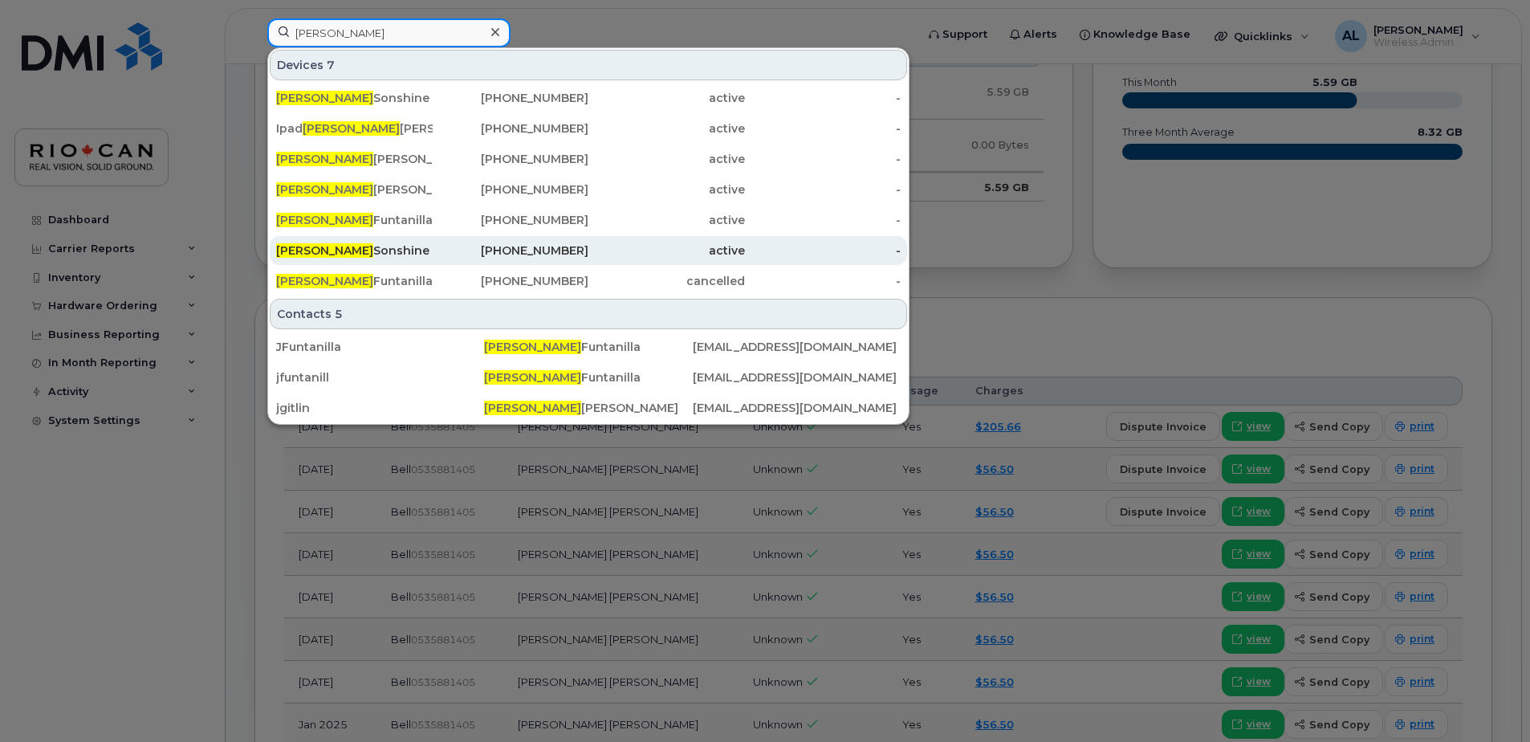
type input "jonathan"
drag, startPoint x: 413, startPoint y: 247, endPoint x: 422, endPoint y: 247, distance: 9.6
click at [414, 247] on div "Jonathan Sonshine" at bounding box center [354, 250] width 157 height 16
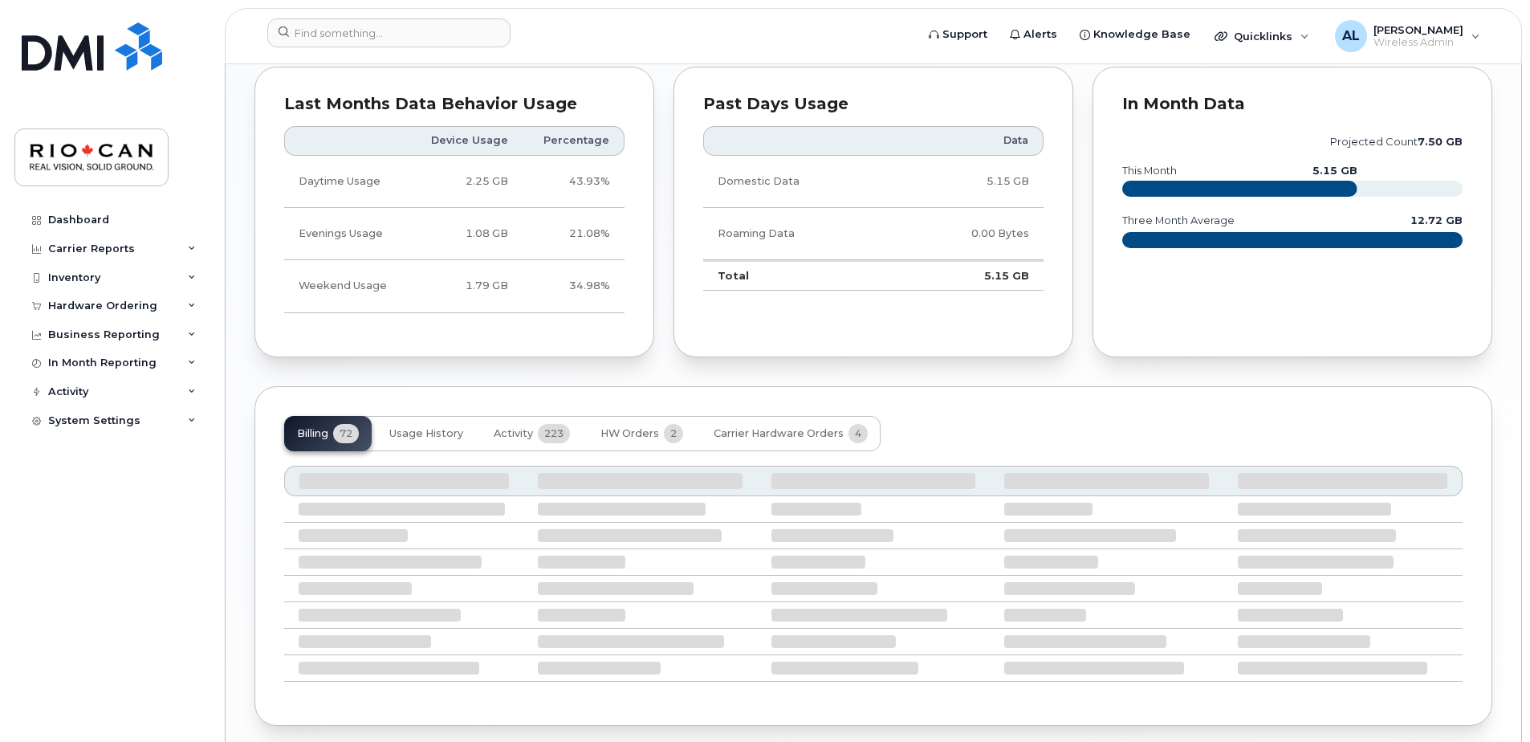
scroll to position [1121, 0]
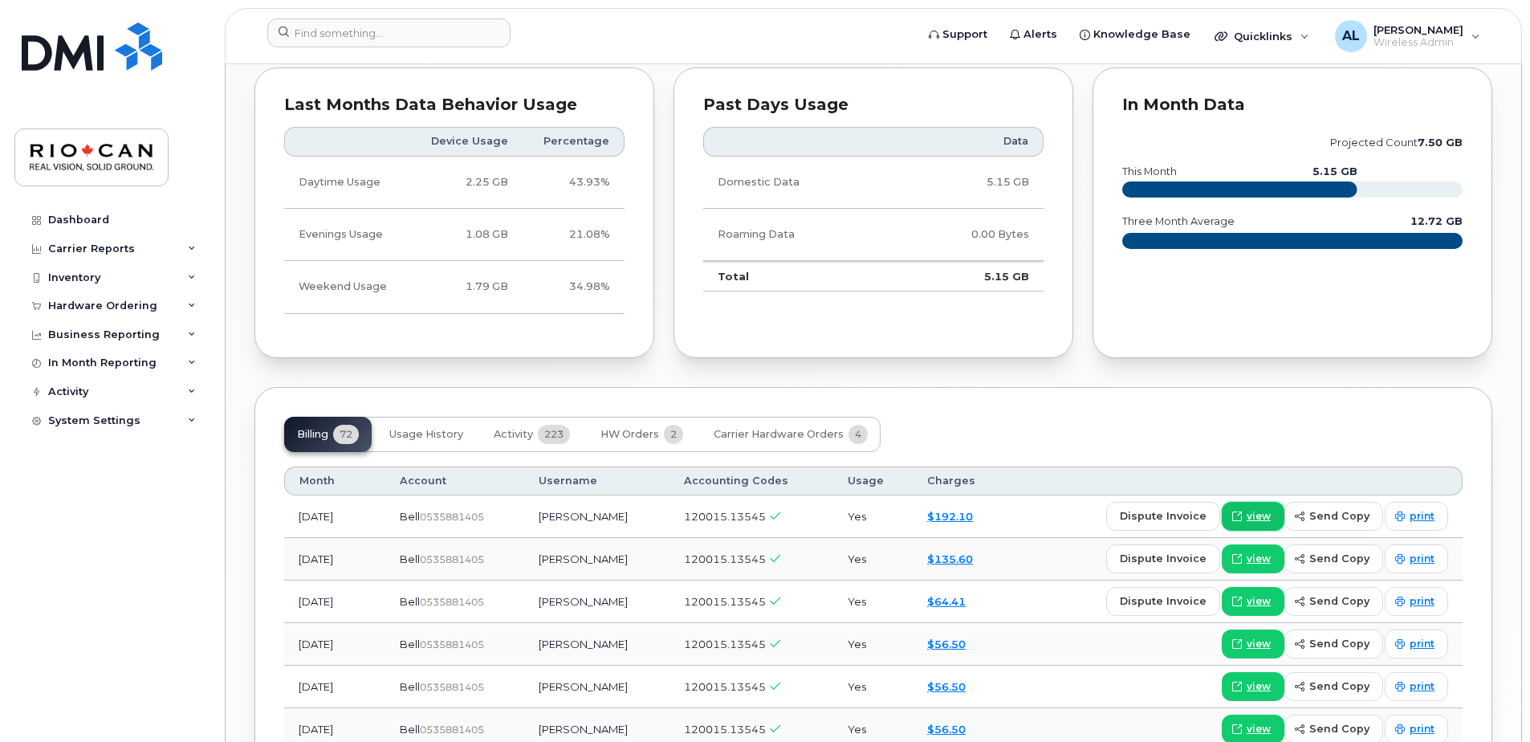
click at [1256, 513] on span "view" at bounding box center [1259, 516] width 24 height 14
click at [401, 28] on input at bounding box center [388, 32] width 243 height 29
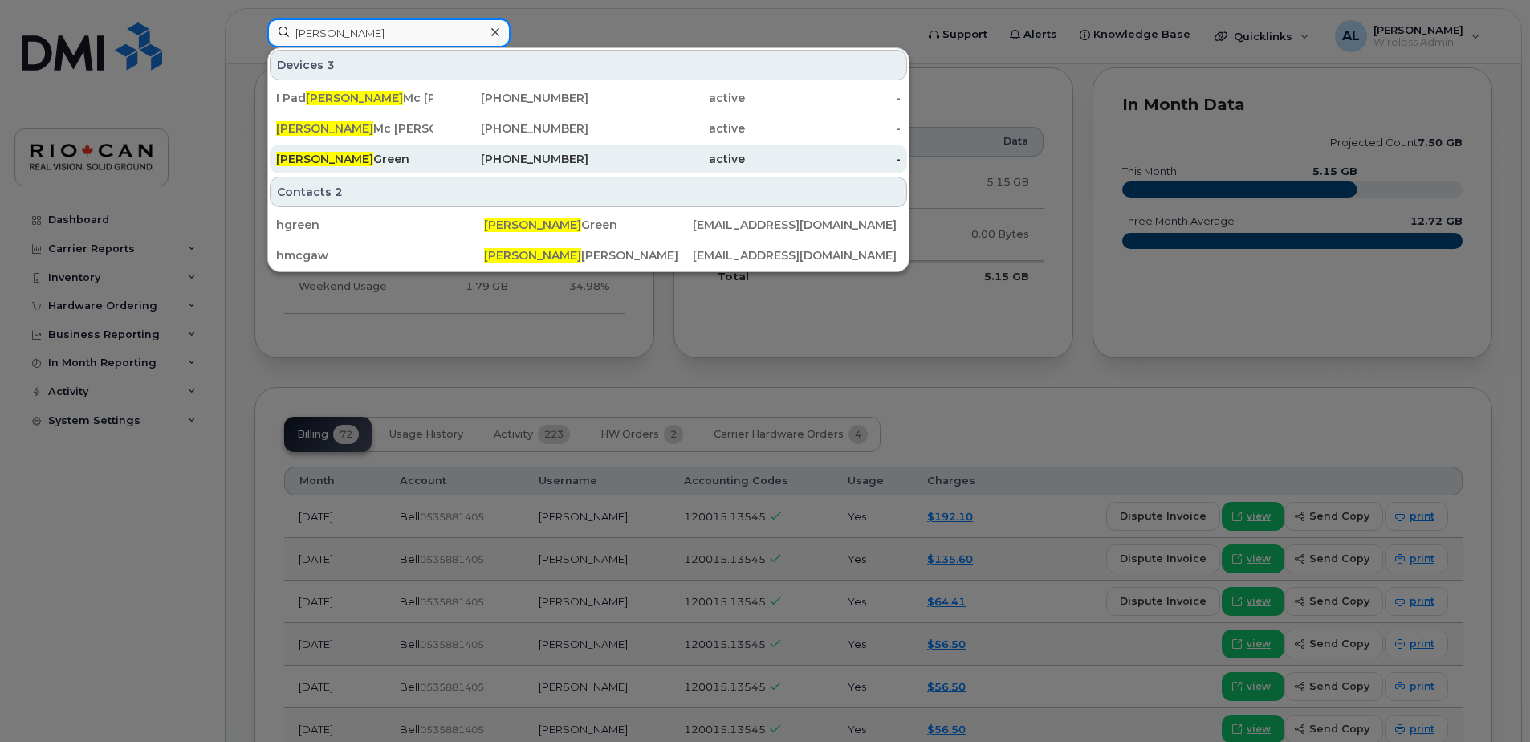
type input "[PERSON_NAME]"
click at [377, 162] on div "[PERSON_NAME]" at bounding box center [354, 159] width 157 height 16
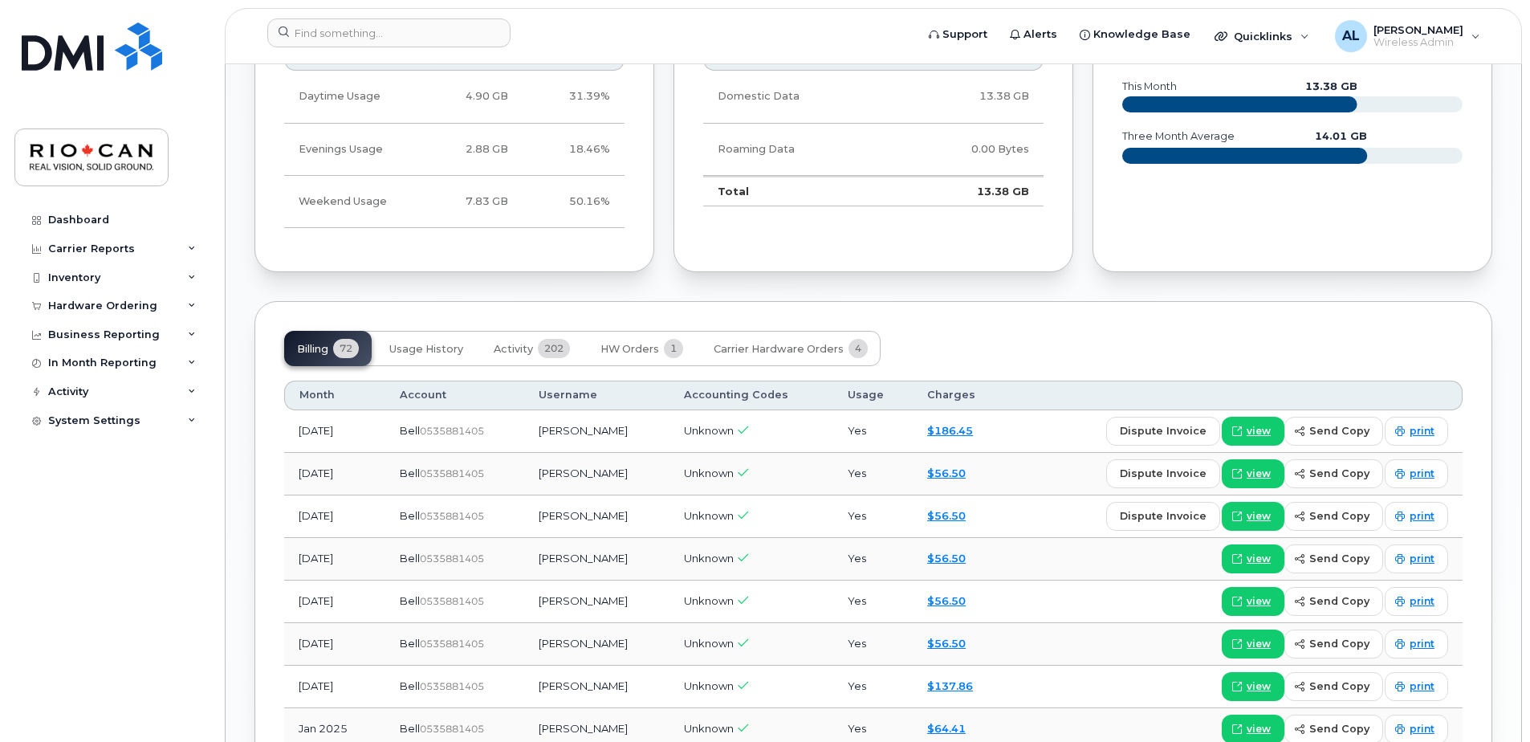
scroll to position [1062, 0]
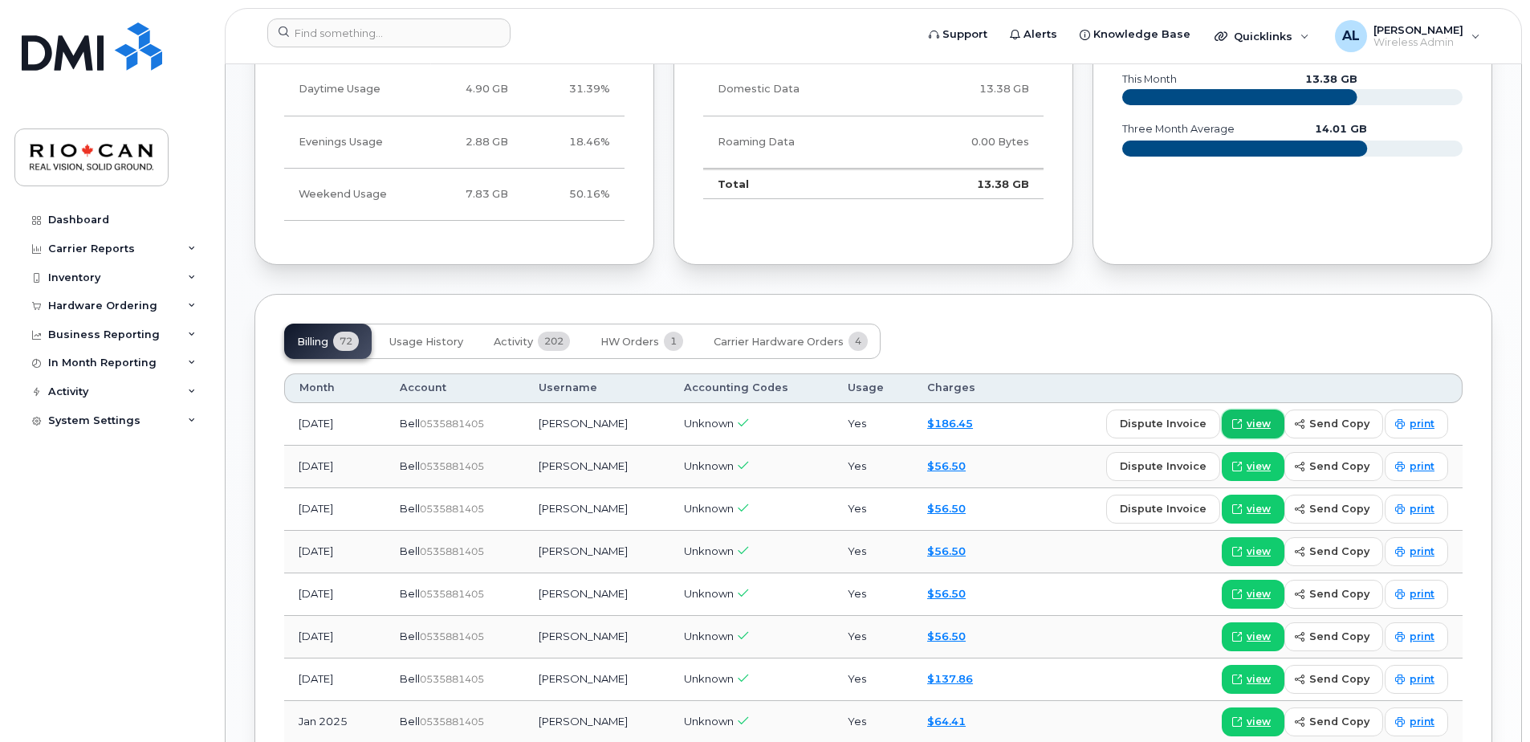
click at [1271, 419] on span "view" at bounding box center [1259, 424] width 24 height 14
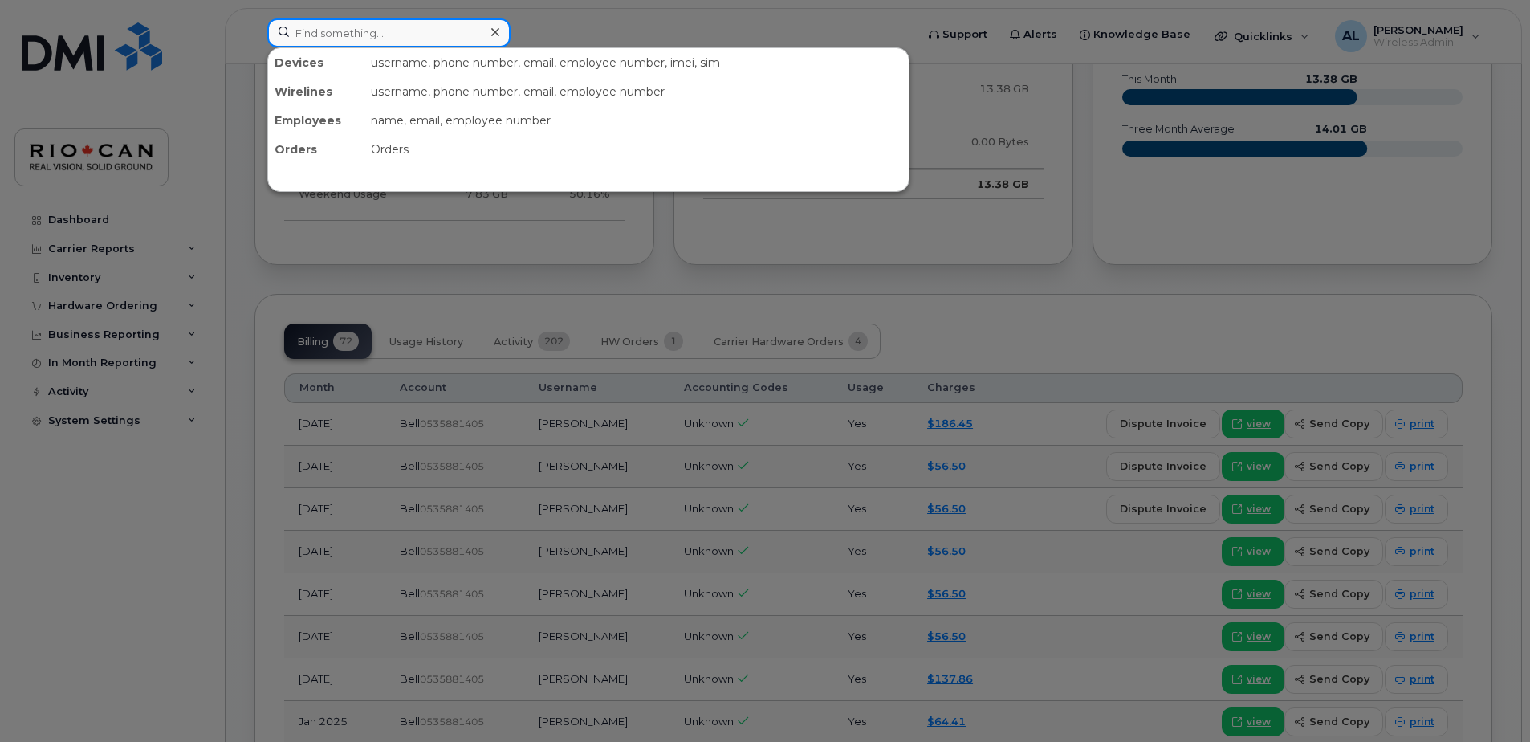
click at [350, 31] on input at bounding box center [388, 32] width 243 height 29
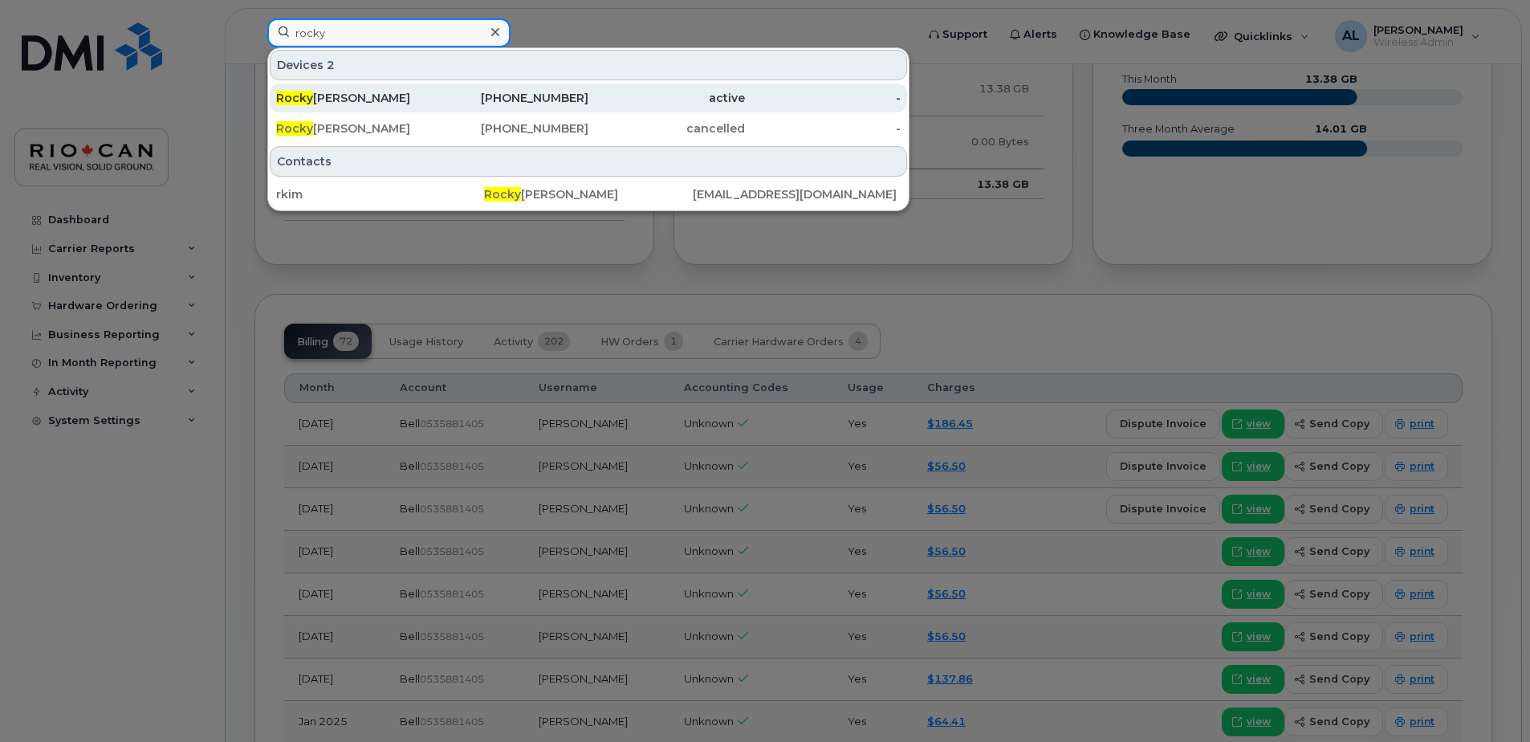
type input "rocky"
click at [372, 101] on div "Rocky Kim" at bounding box center [354, 98] width 157 height 16
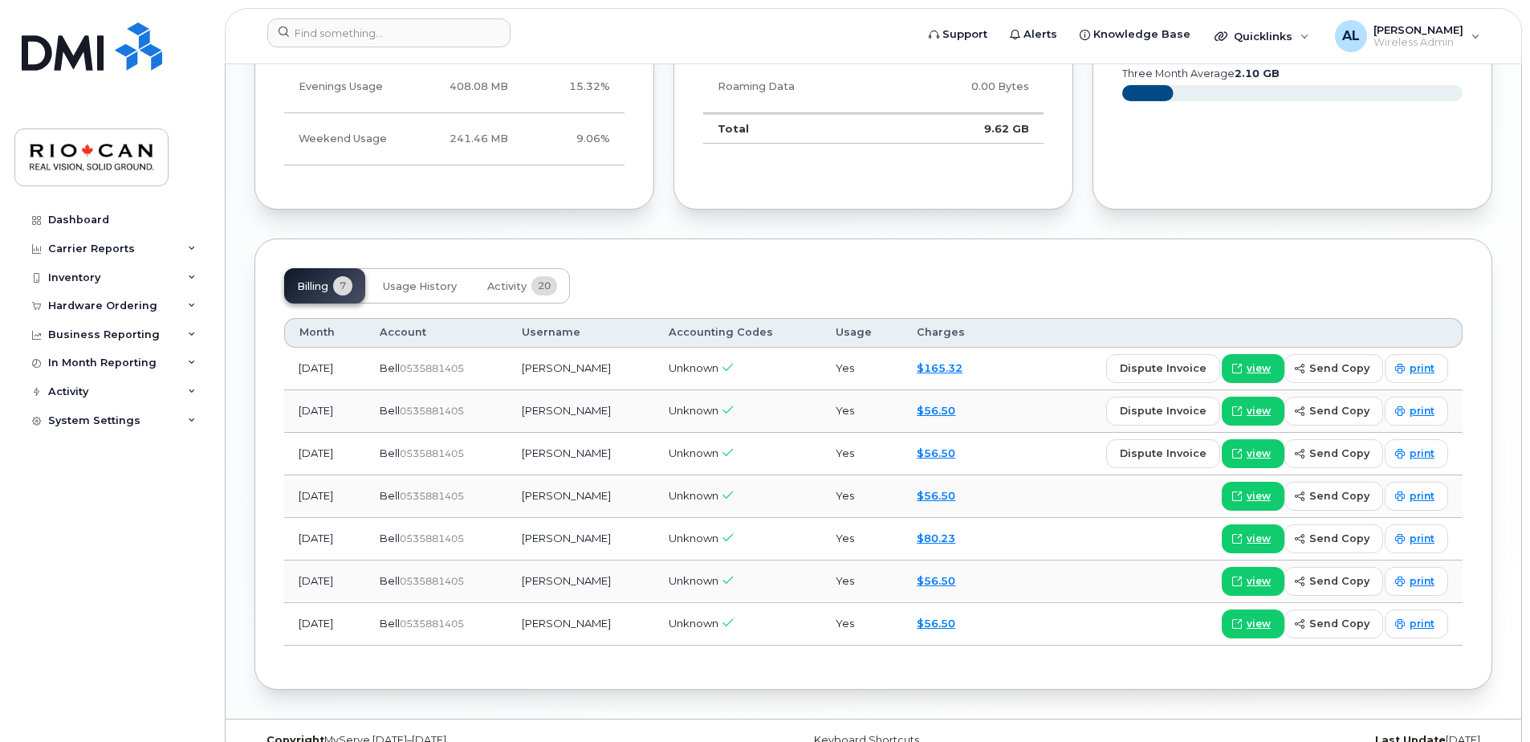
scroll to position [1282, 0]
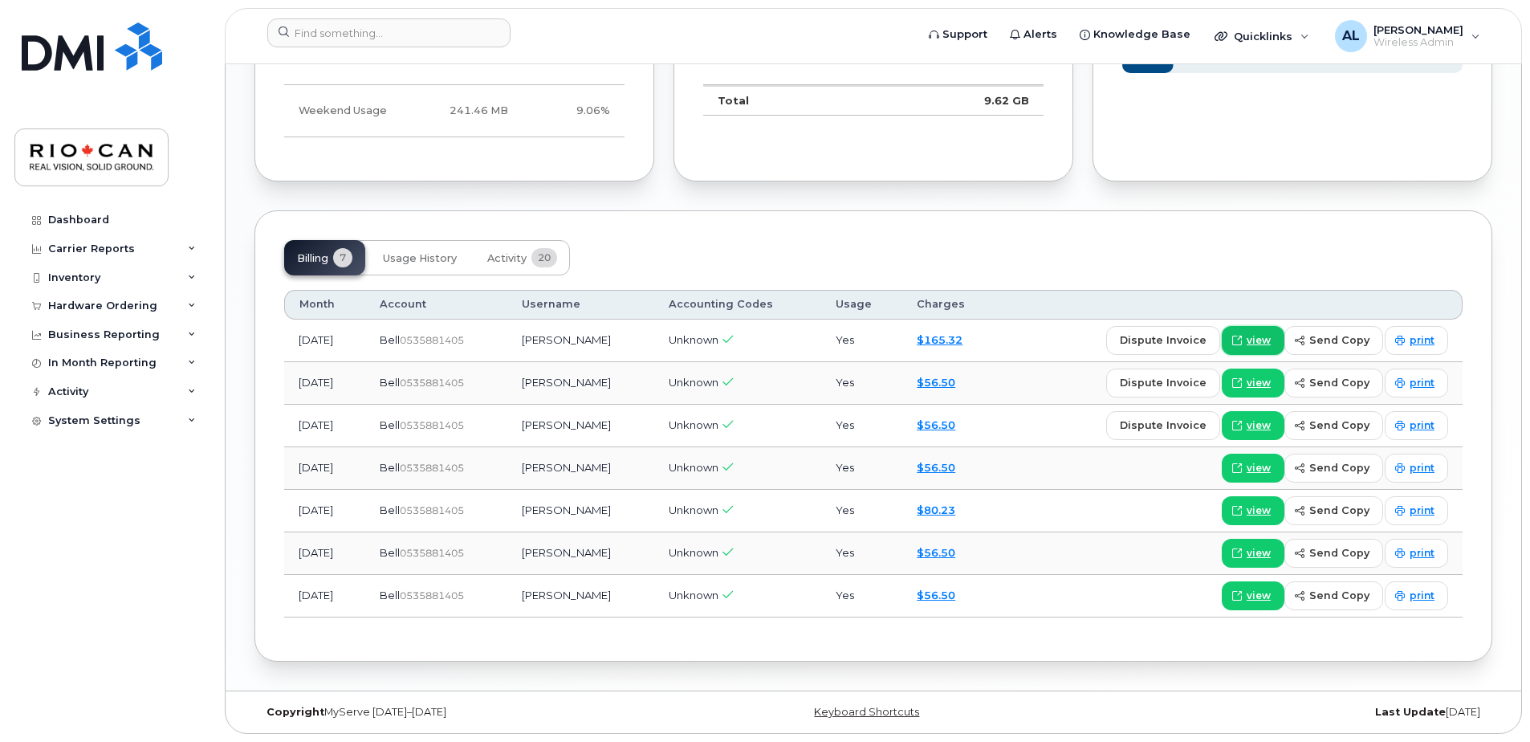
click at [1266, 341] on span "view" at bounding box center [1259, 340] width 24 height 14
